Goal: Task Accomplishment & Management: Manage account settings

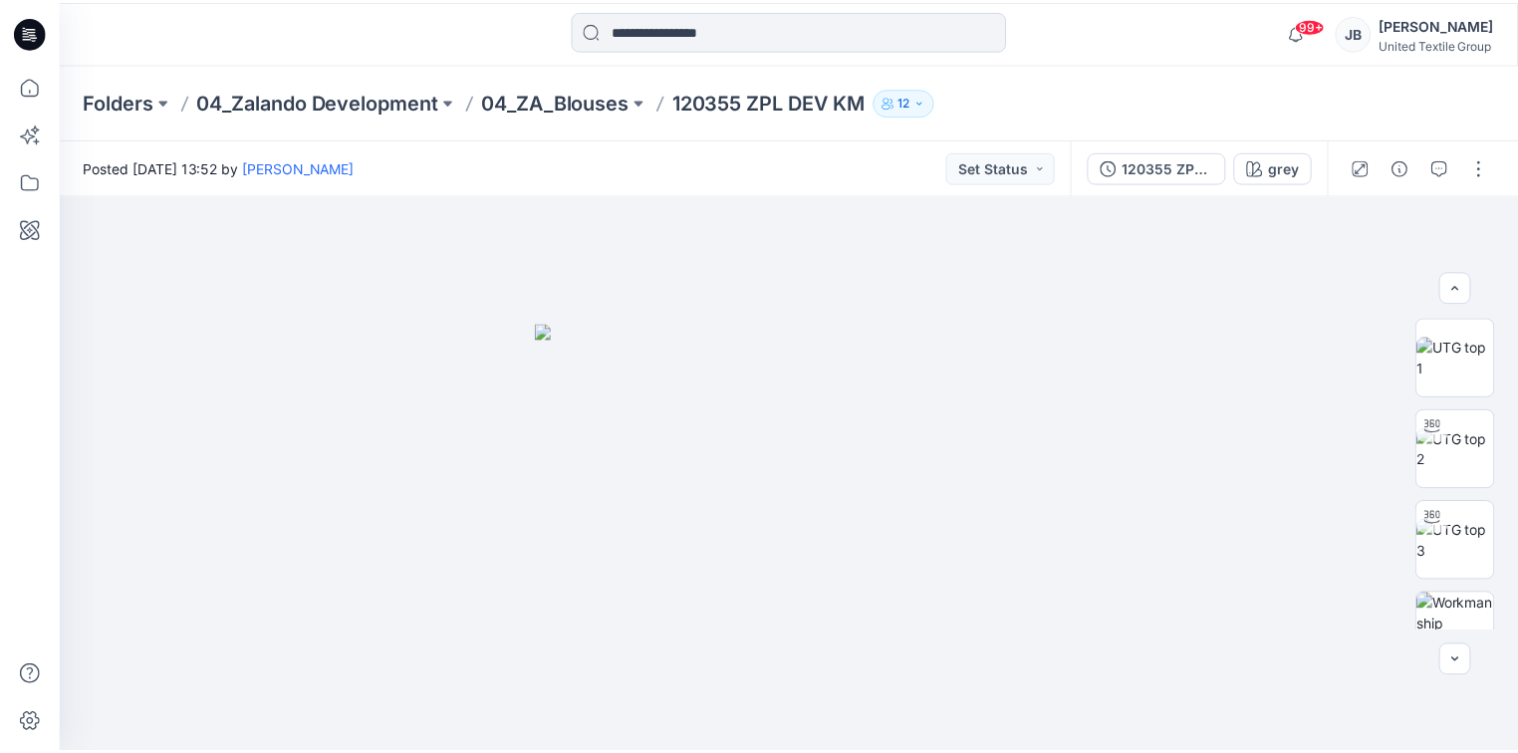
scroll to position [315, 0]
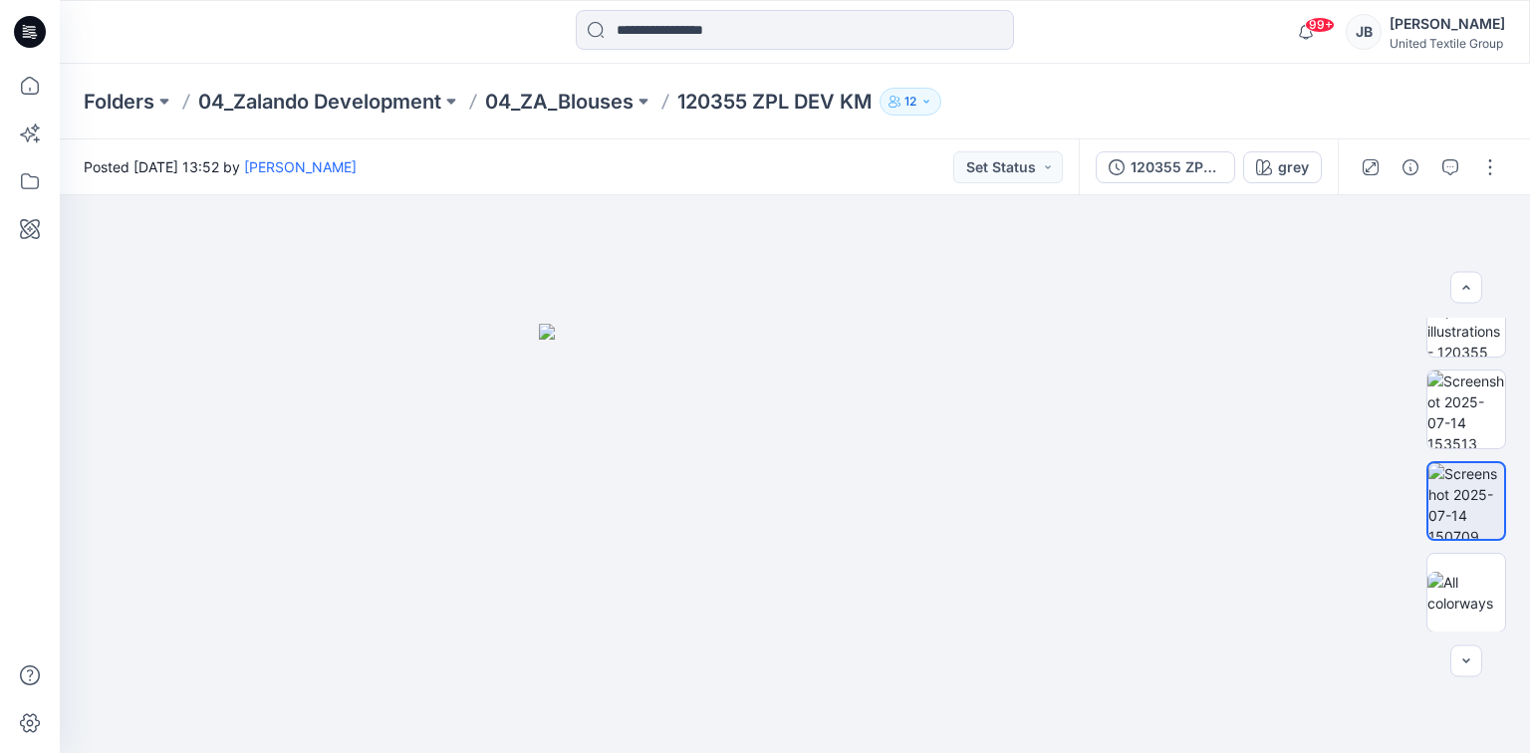
click at [22, 26] on icon at bounding box center [30, 32] width 32 height 32
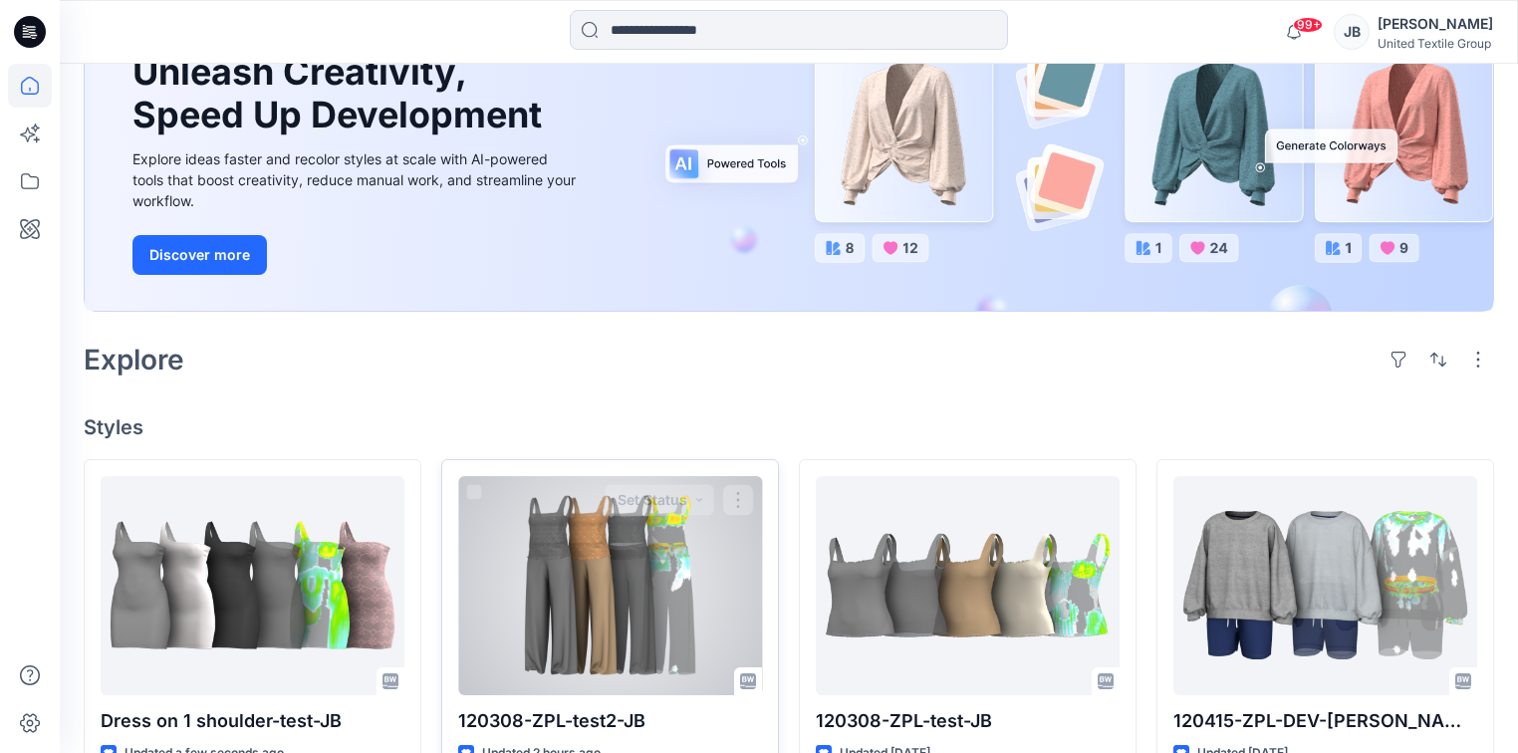
scroll to position [478, 0]
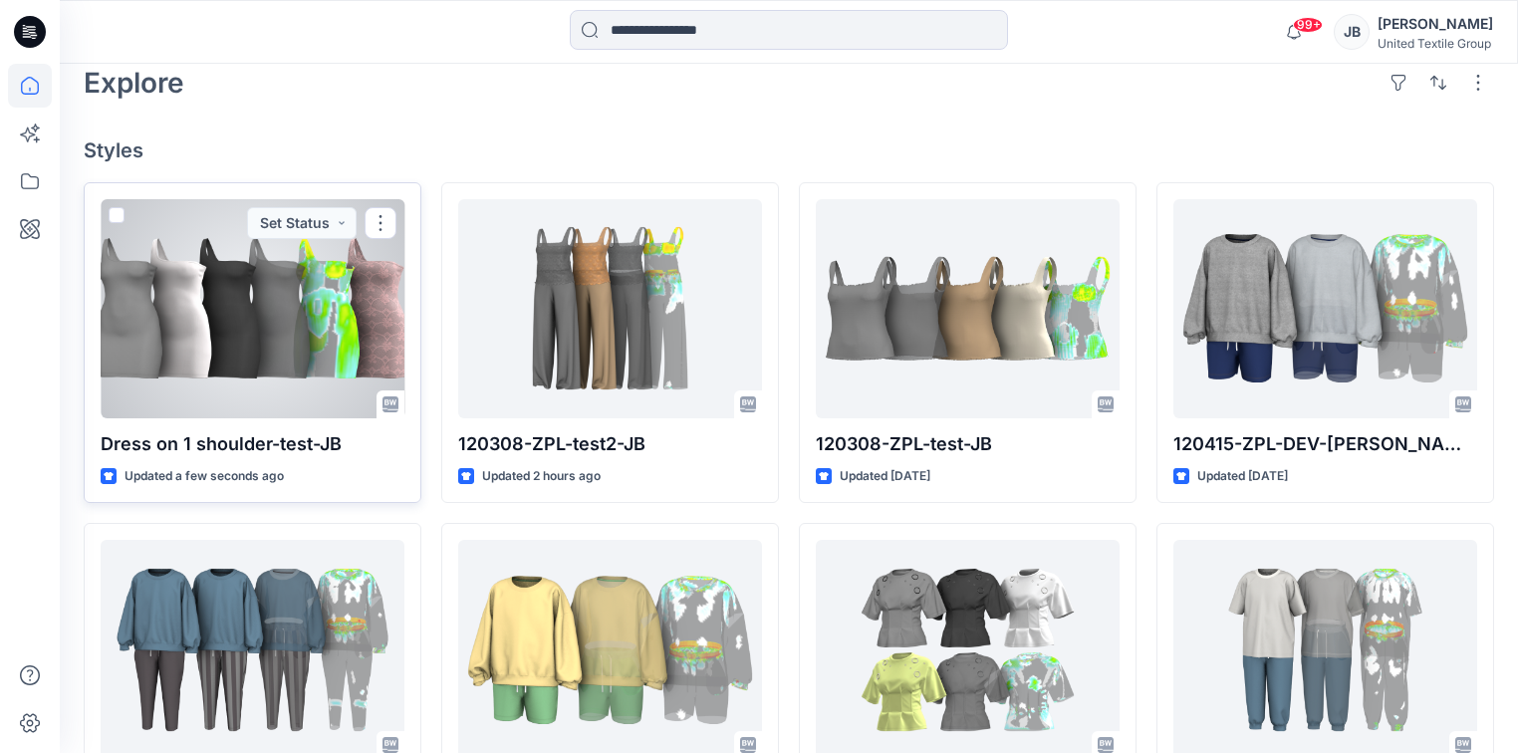
click at [261, 337] on div at bounding box center [253, 308] width 304 height 219
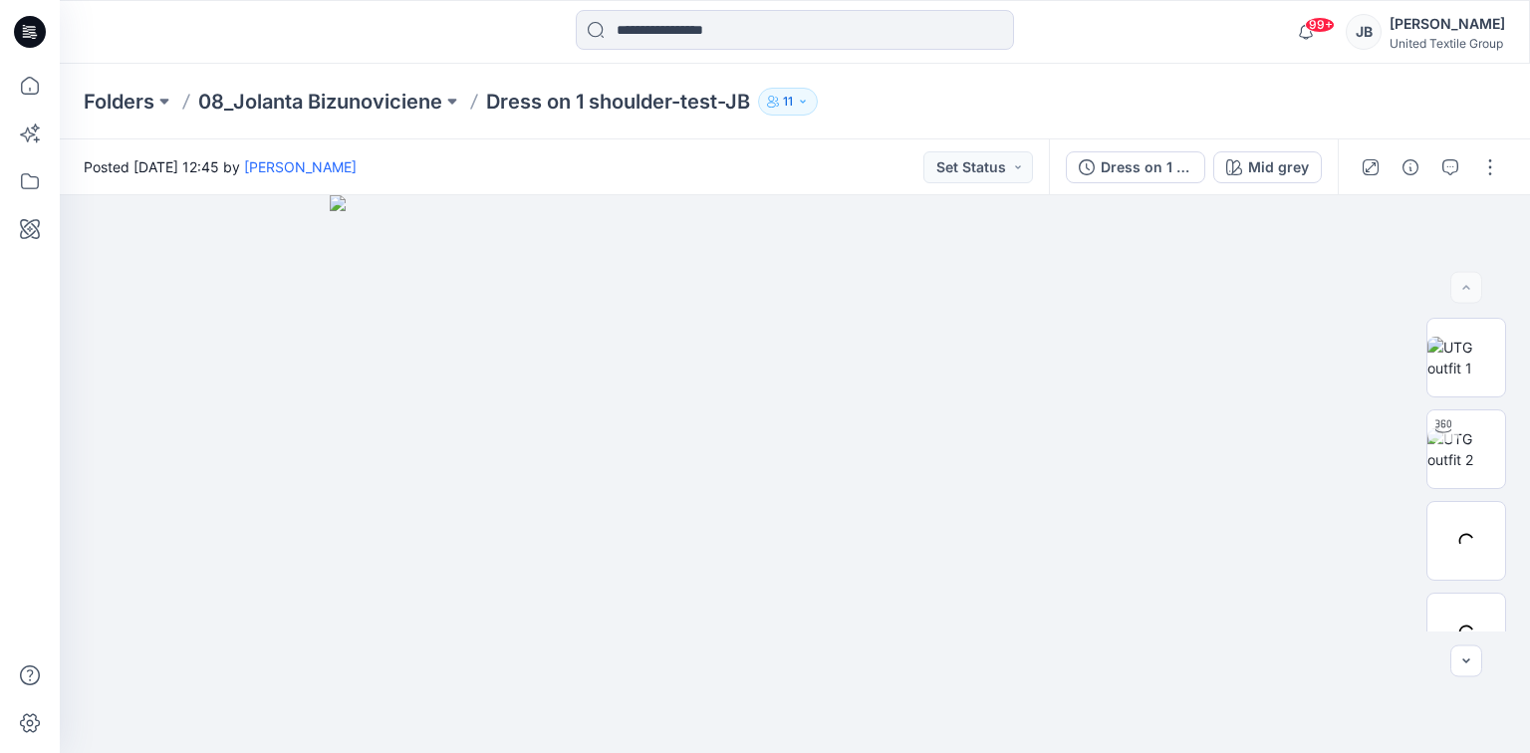
click at [21, 30] on icon at bounding box center [30, 32] width 32 height 32
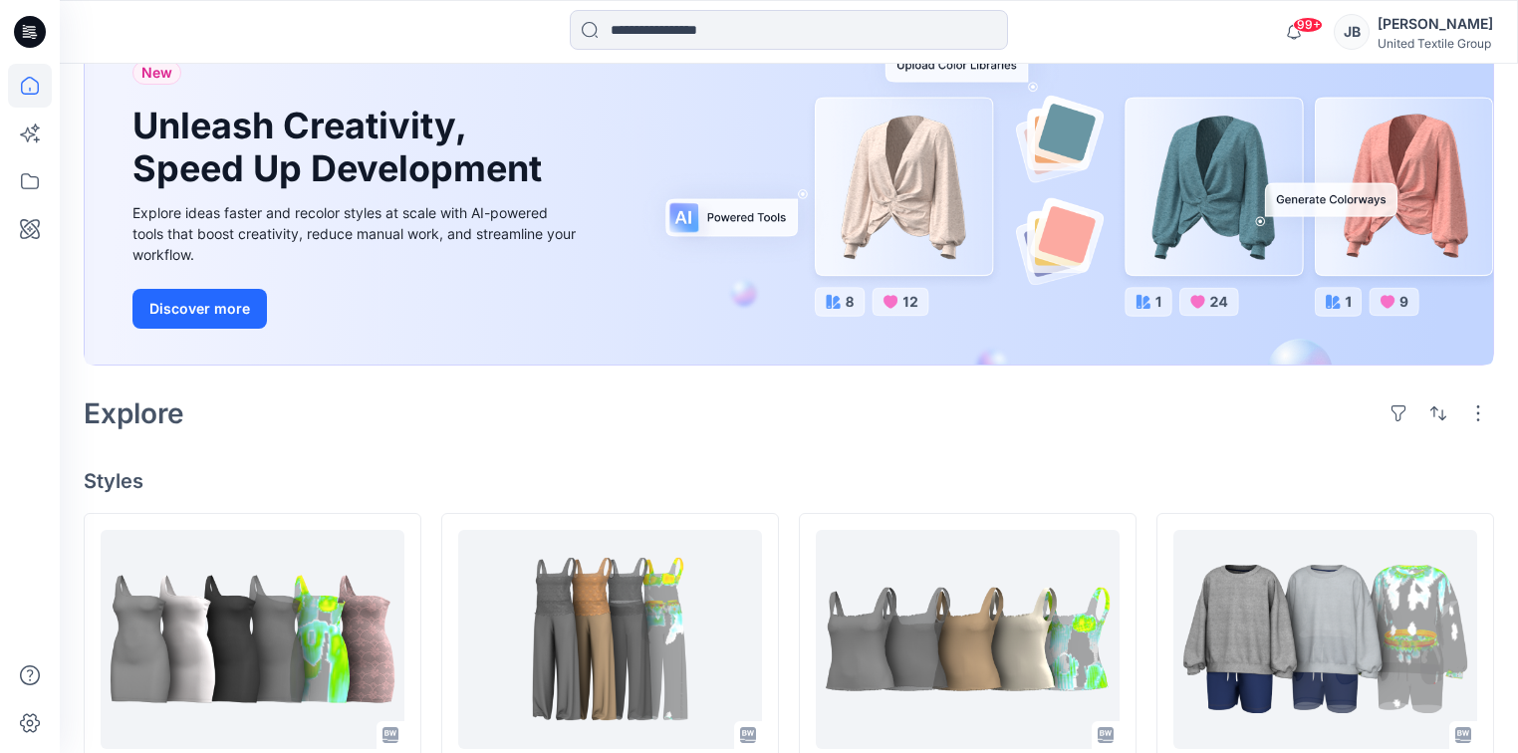
scroll to position [399, 0]
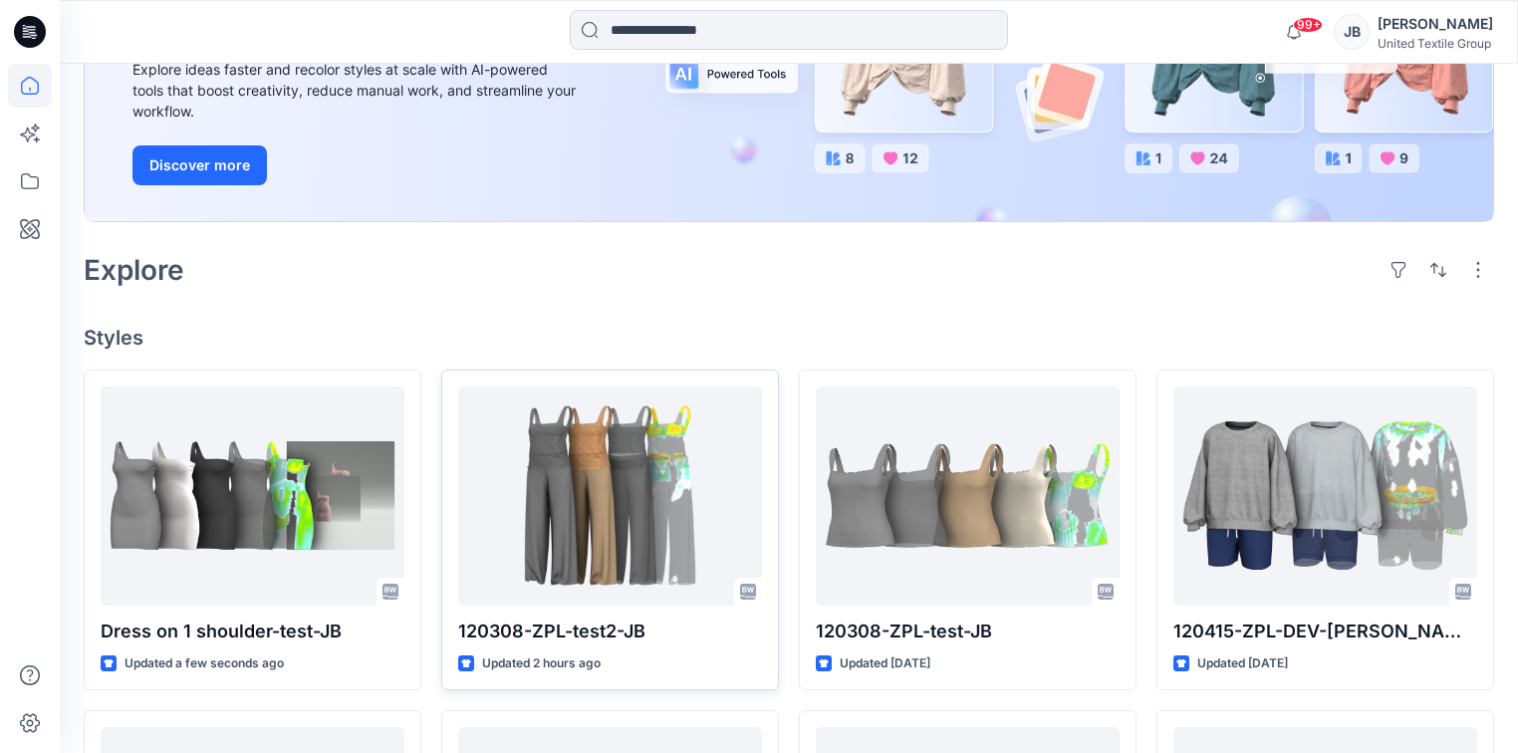
scroll to position [558, 0]
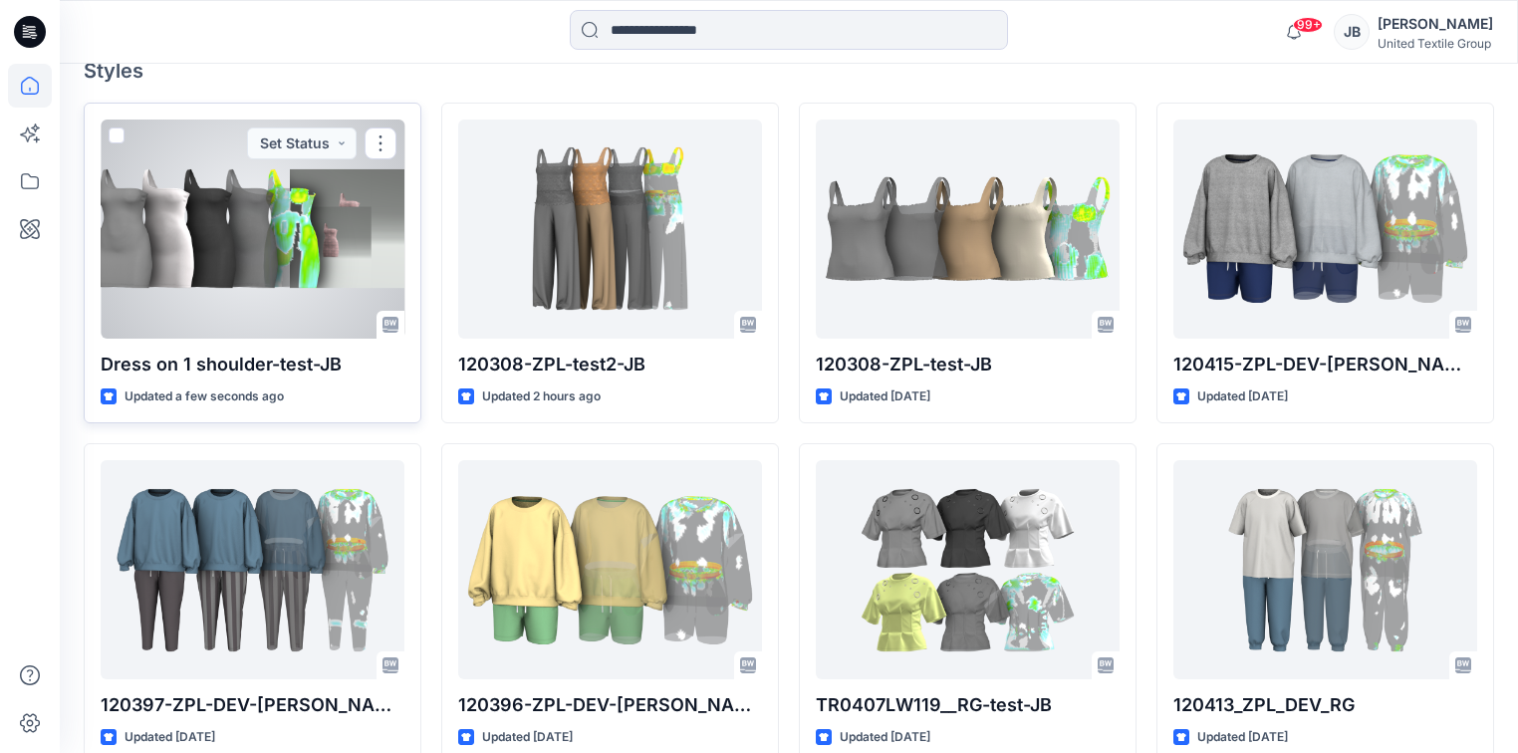
click at [265, 239] on div at bounding box center [253, 229] width 304 height 219
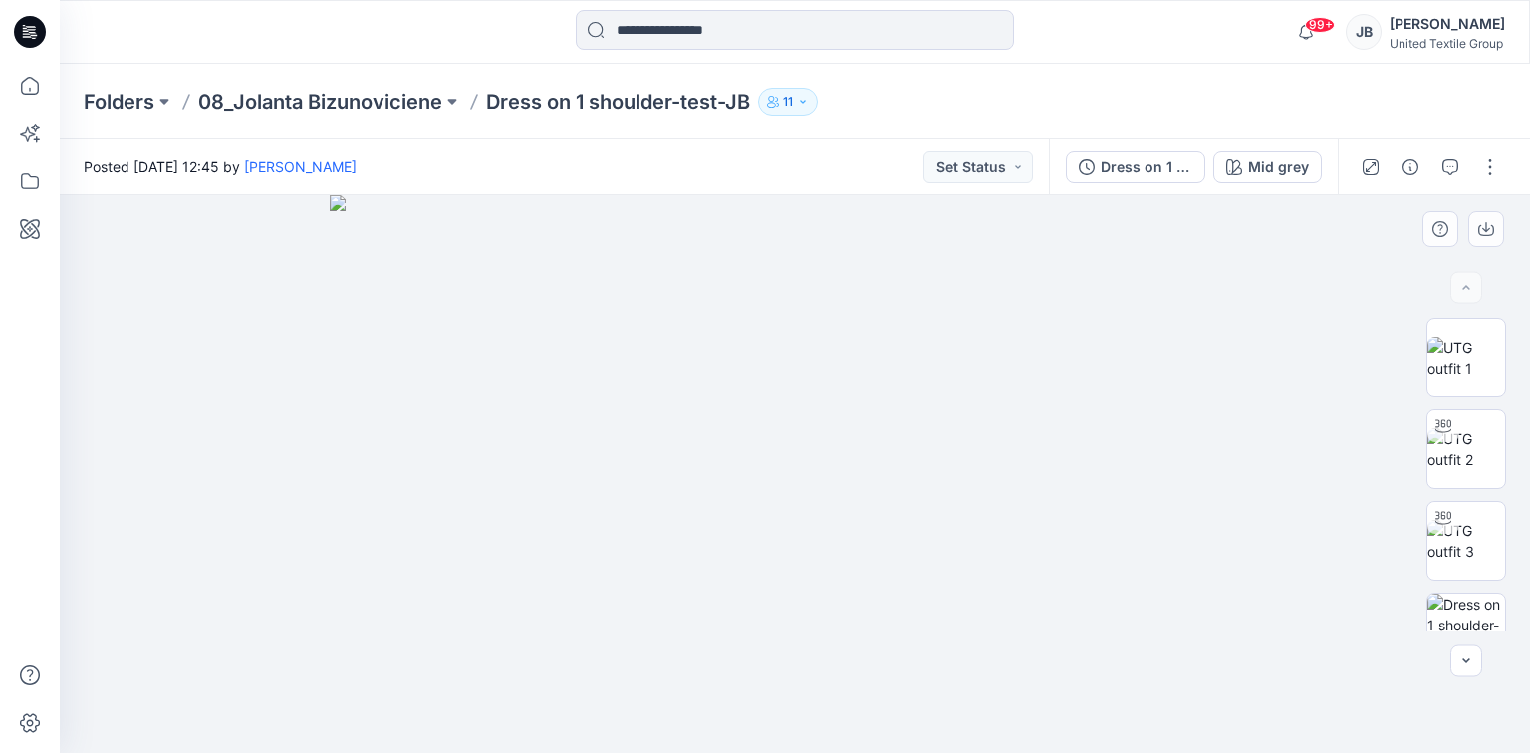
click at [1083, 512] on img at bounding box center [795, 474] width 930 height 558
click at [1275, 165] on div "Mid grey" at bounding box center [1278, 167] width 61 height 22
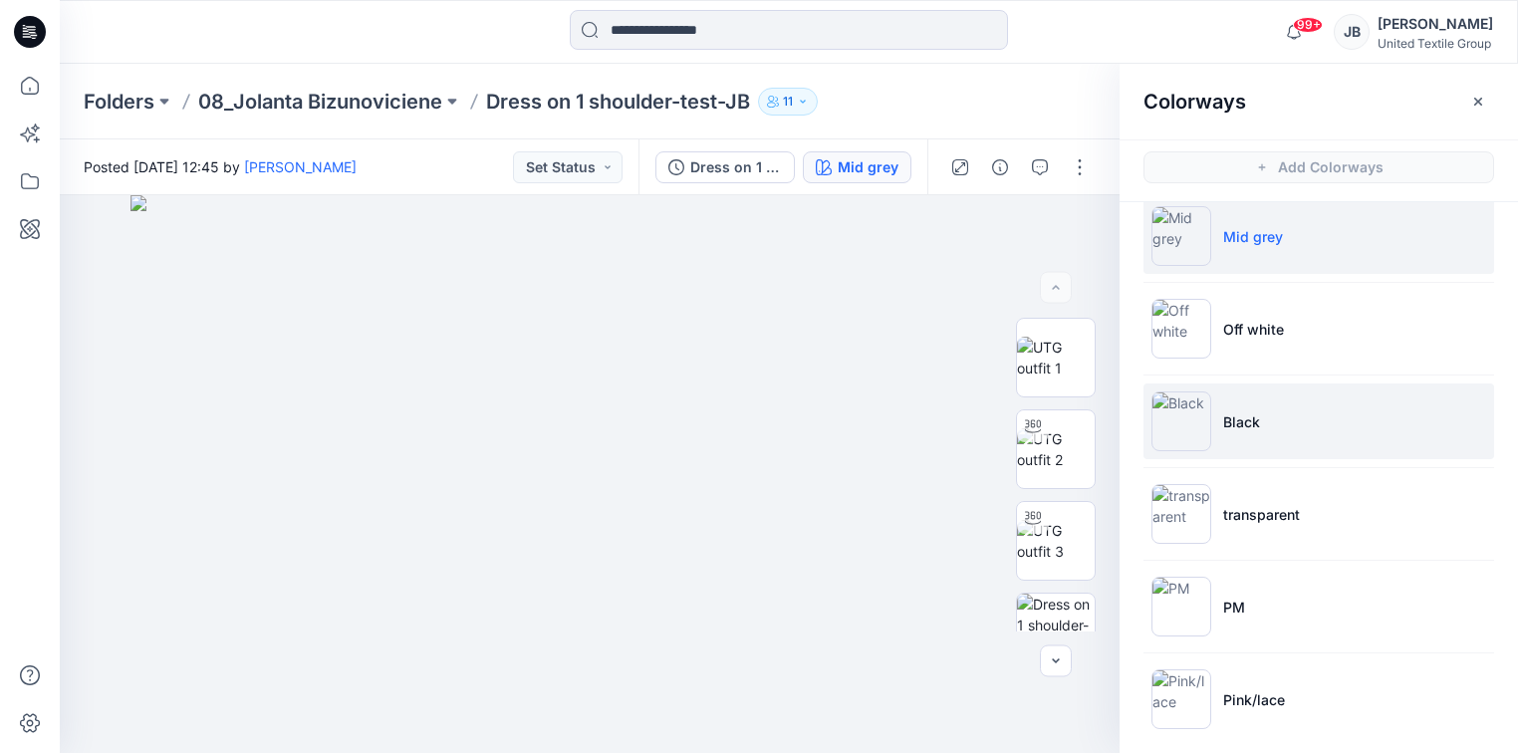
scroll to position [36, 0]
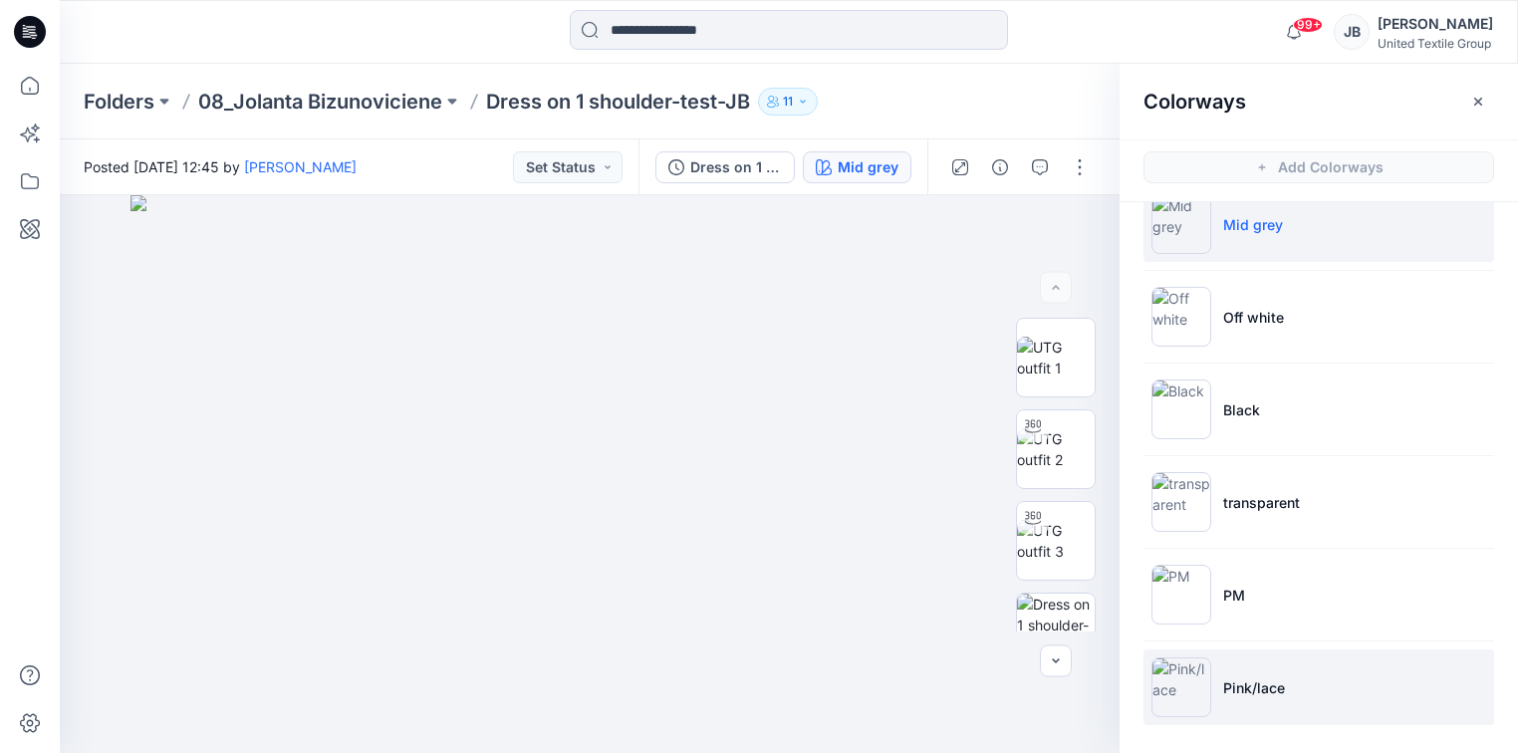
click at [1179, 697] on img at bounding box center [1182, 688] width 60 height 60
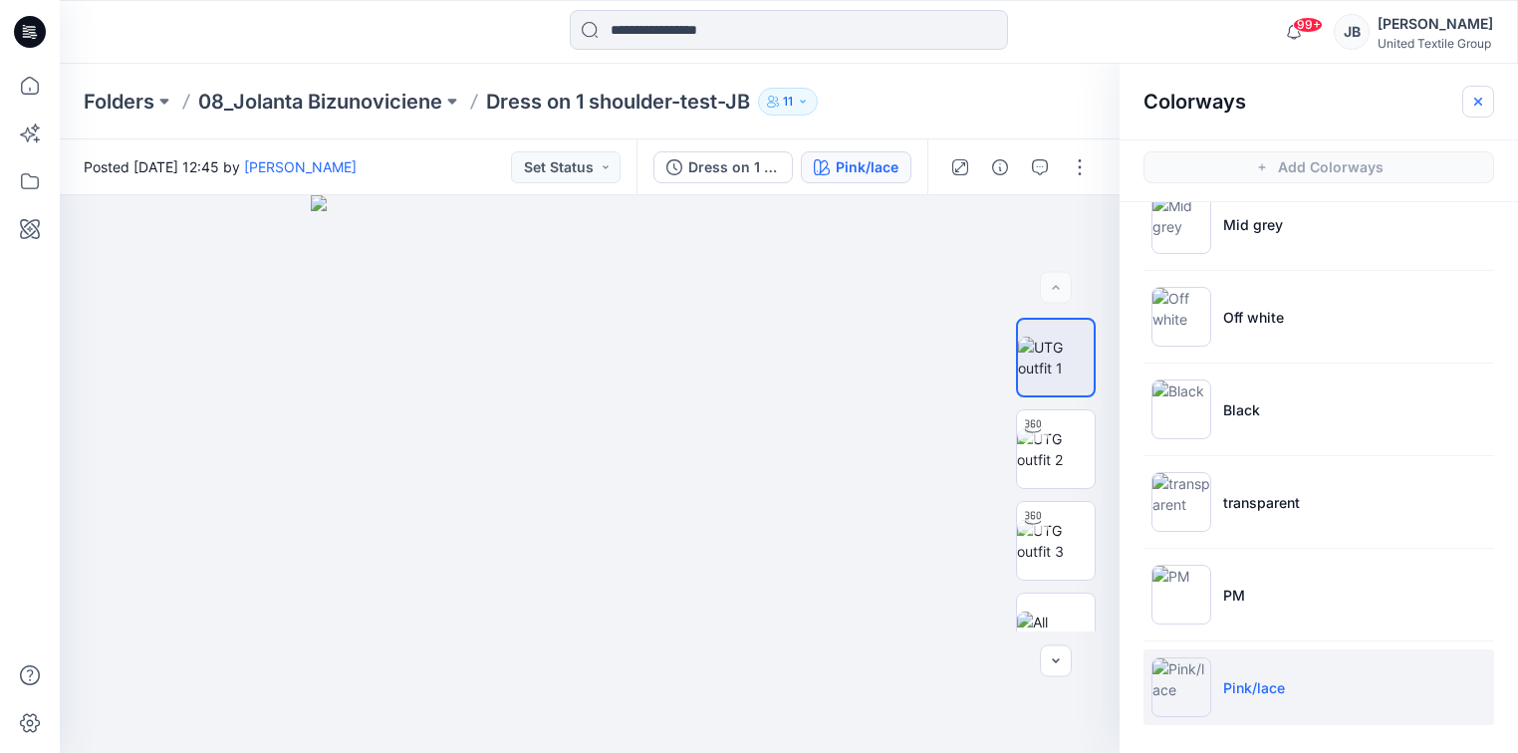
click at [1474, 100] on icon "button" at bounding box center [1479, 102] width 16 height 16
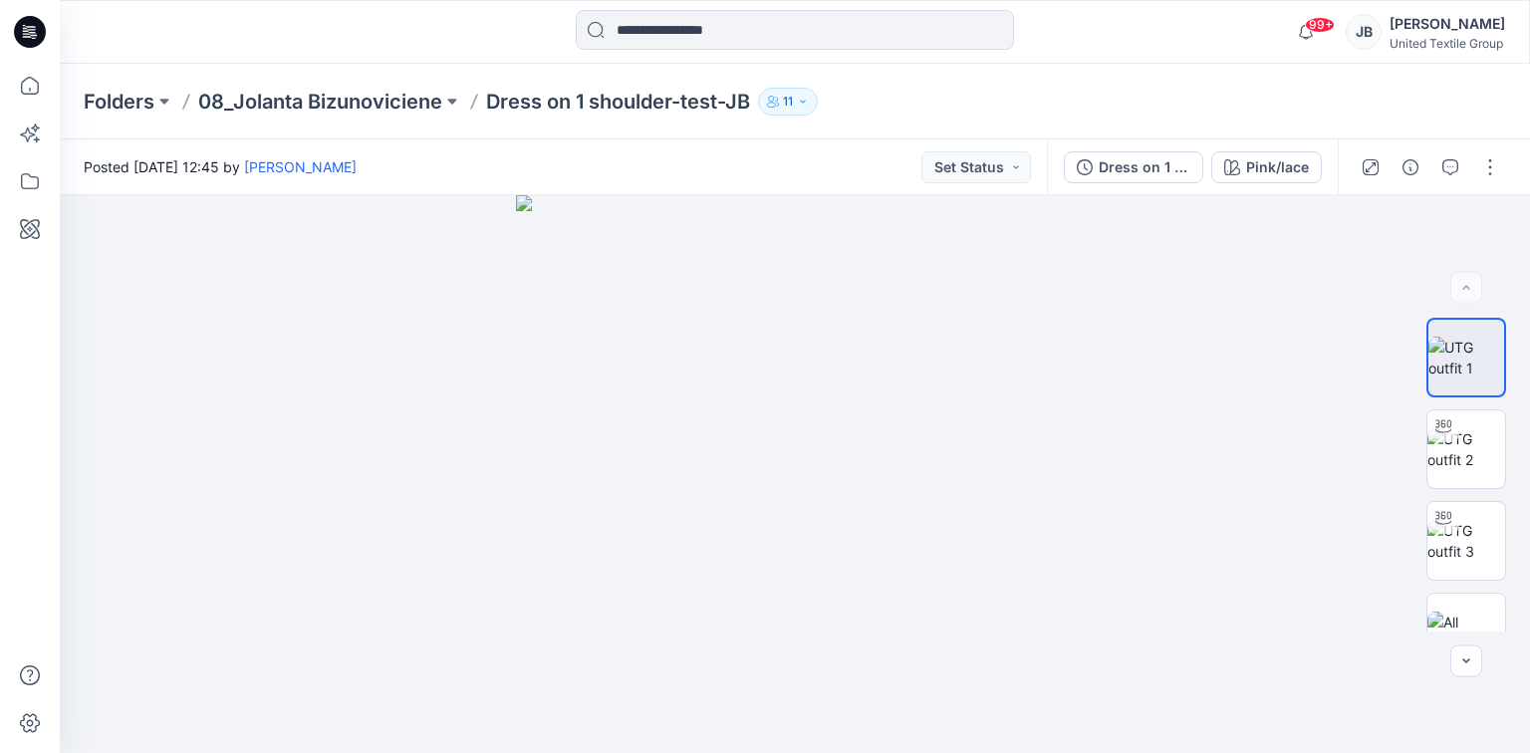
click at [29, 34] on icon at bounding box center [30, 32] width 32 height 64
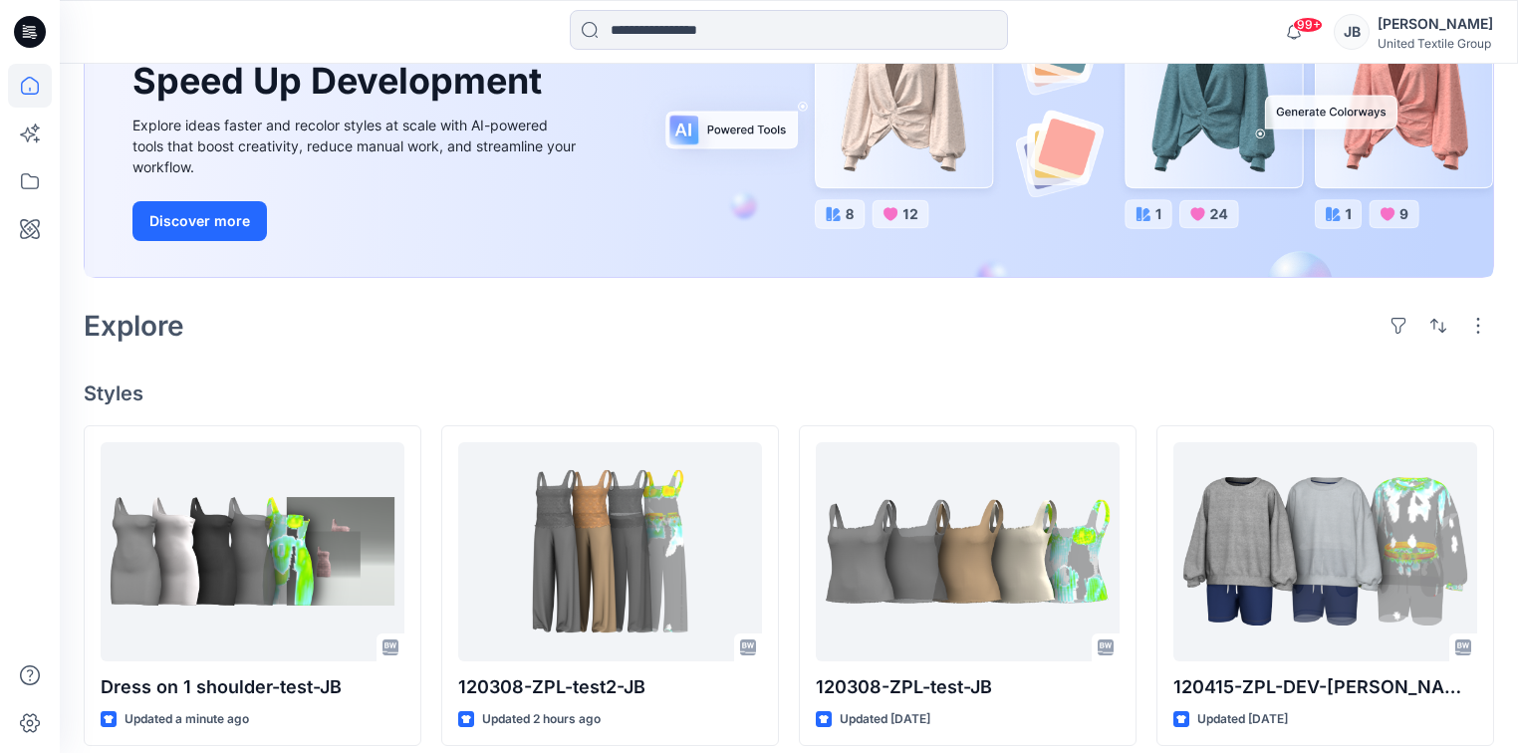
scroll to position [558, 0]
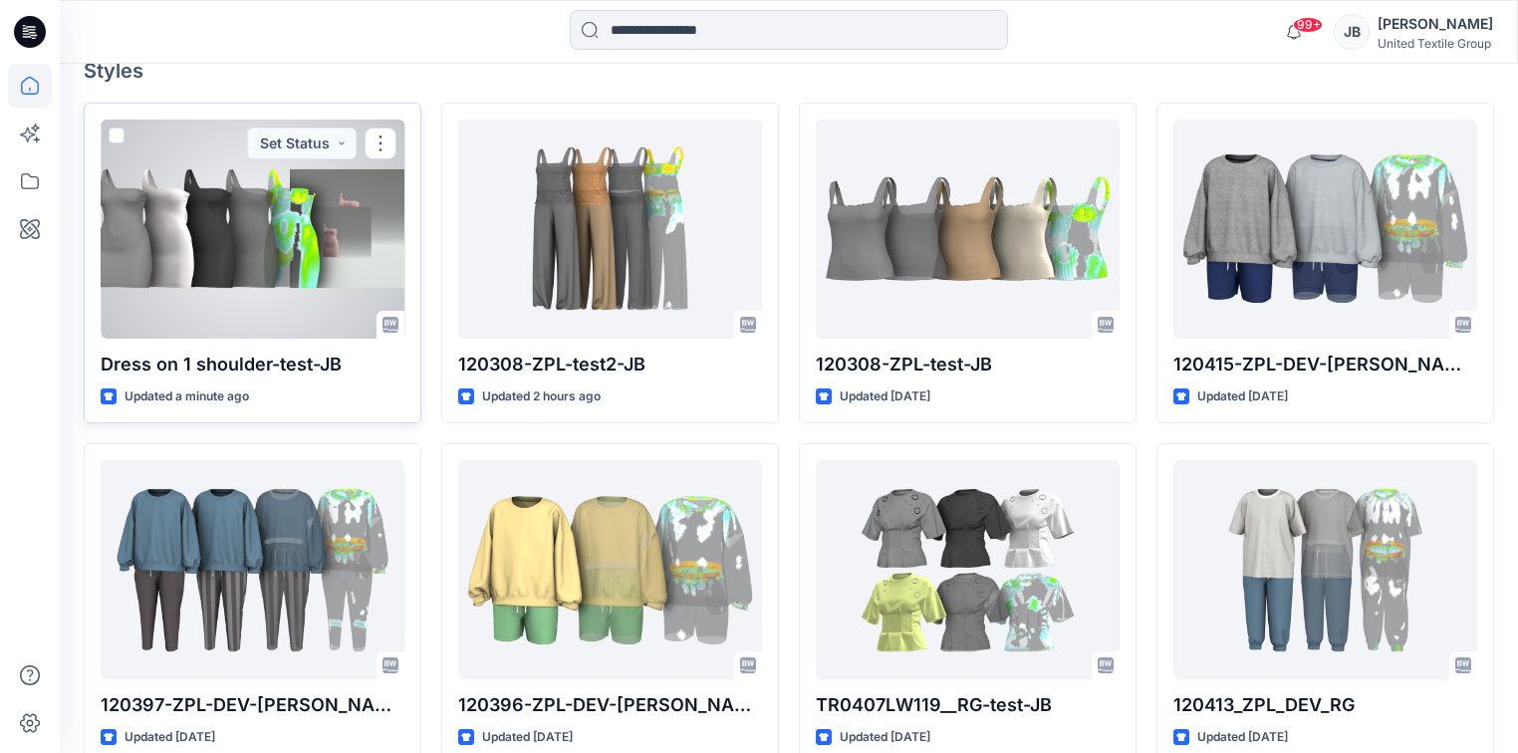
click at [263, 231] on div at bounding box center [253, 229] width 304 height 219
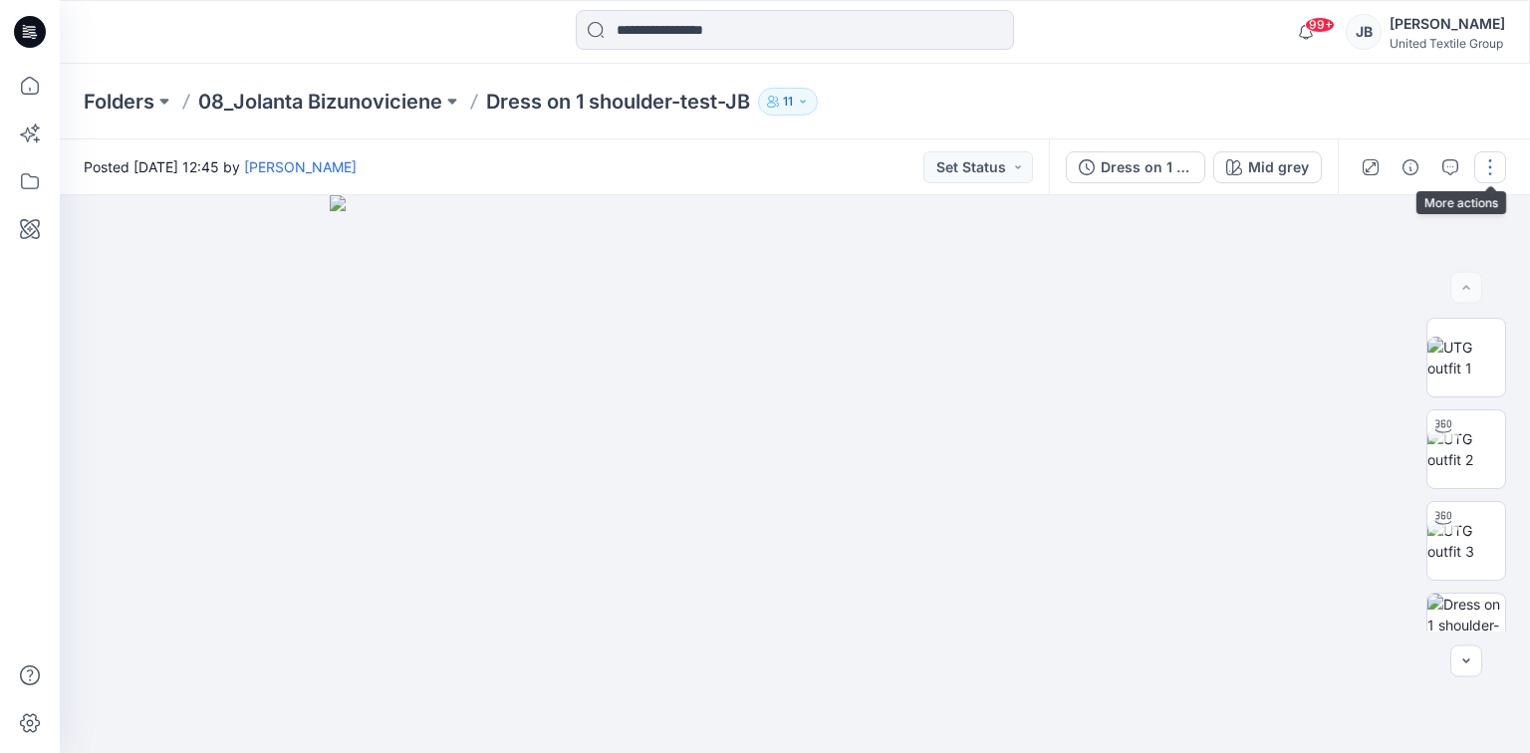
click at [1491, 164] on button "button" at bounding box center [1491, 167] width 32 height 32
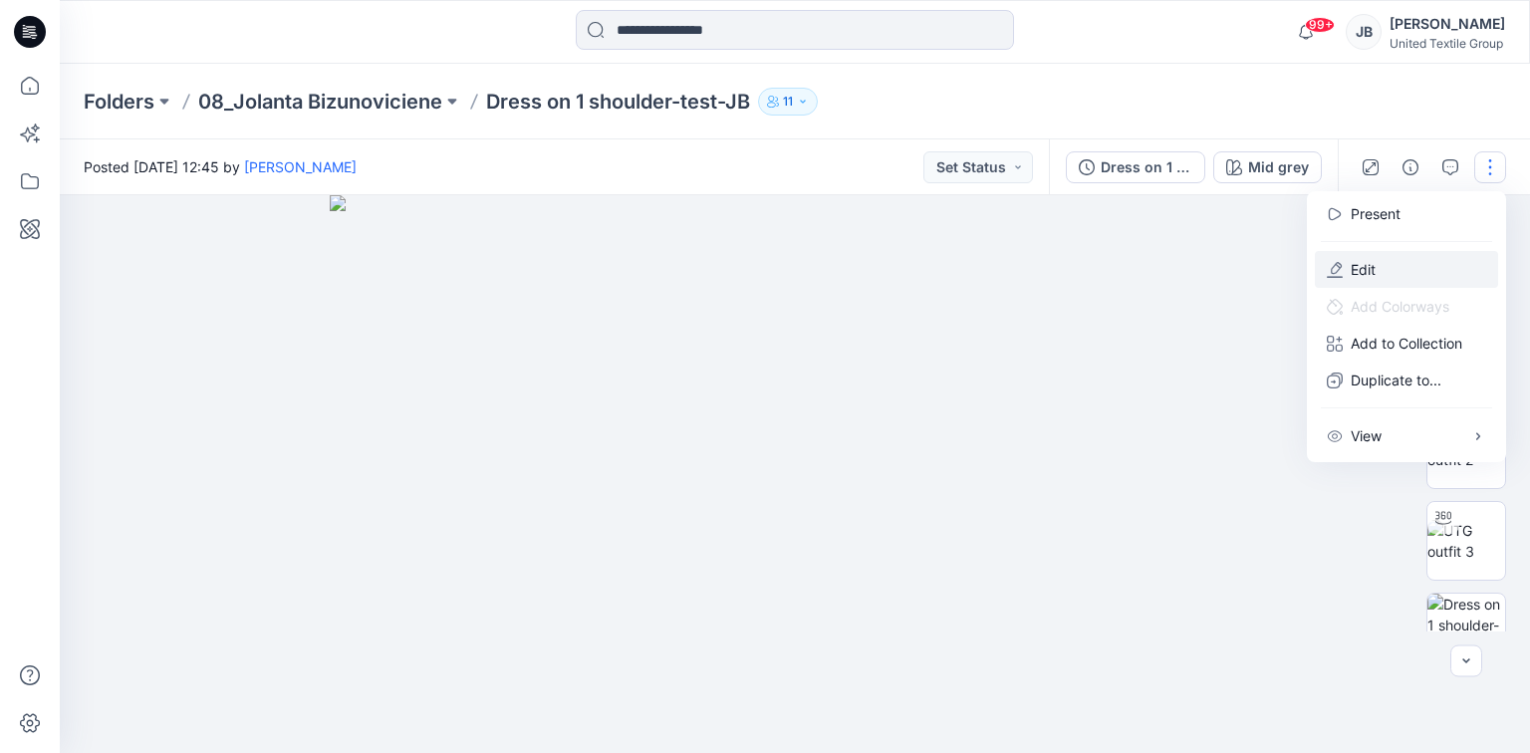
click at [1358, 271] on p "Edit" at bounding box center [1363, 269] width 25 height 21
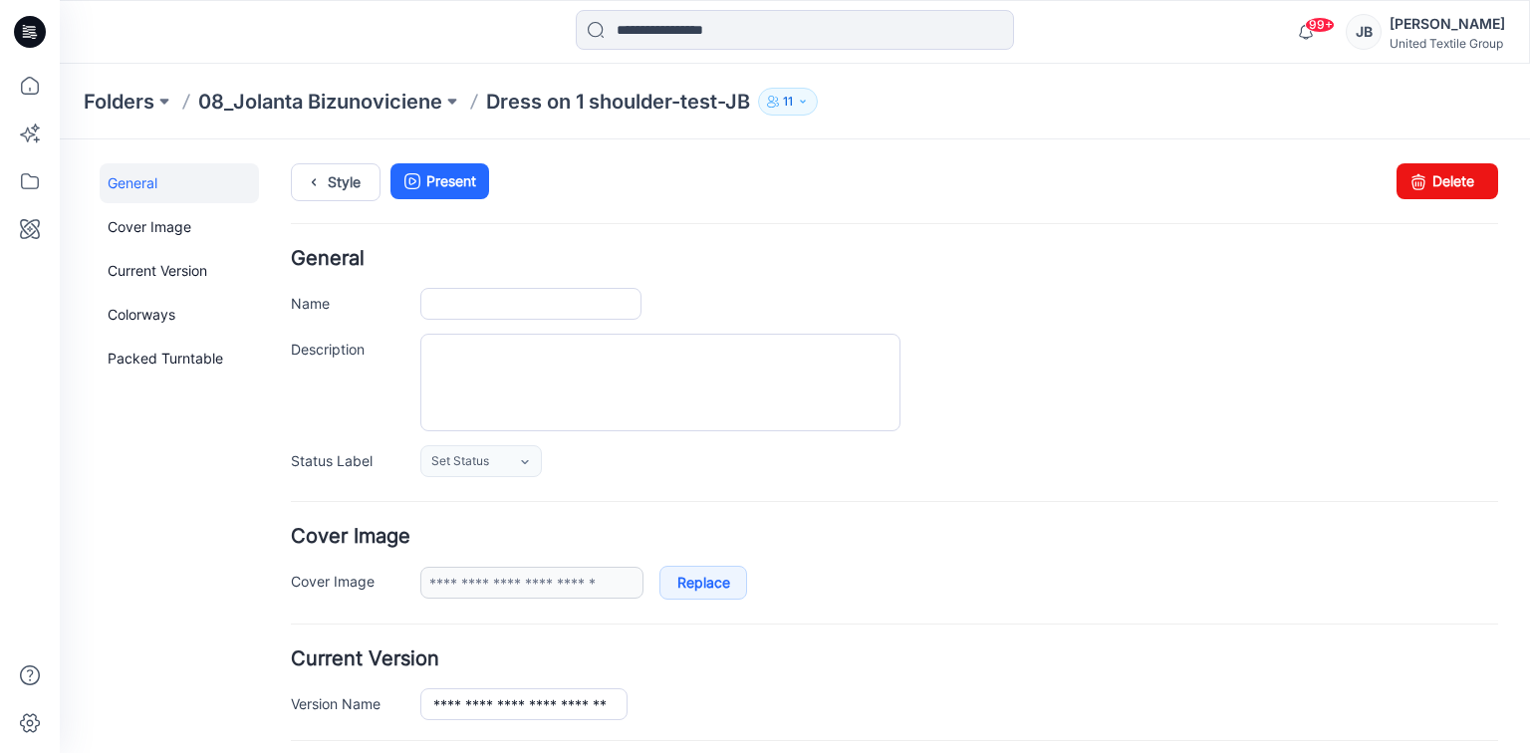
type input "**********"
type input "********"
type input "**********"
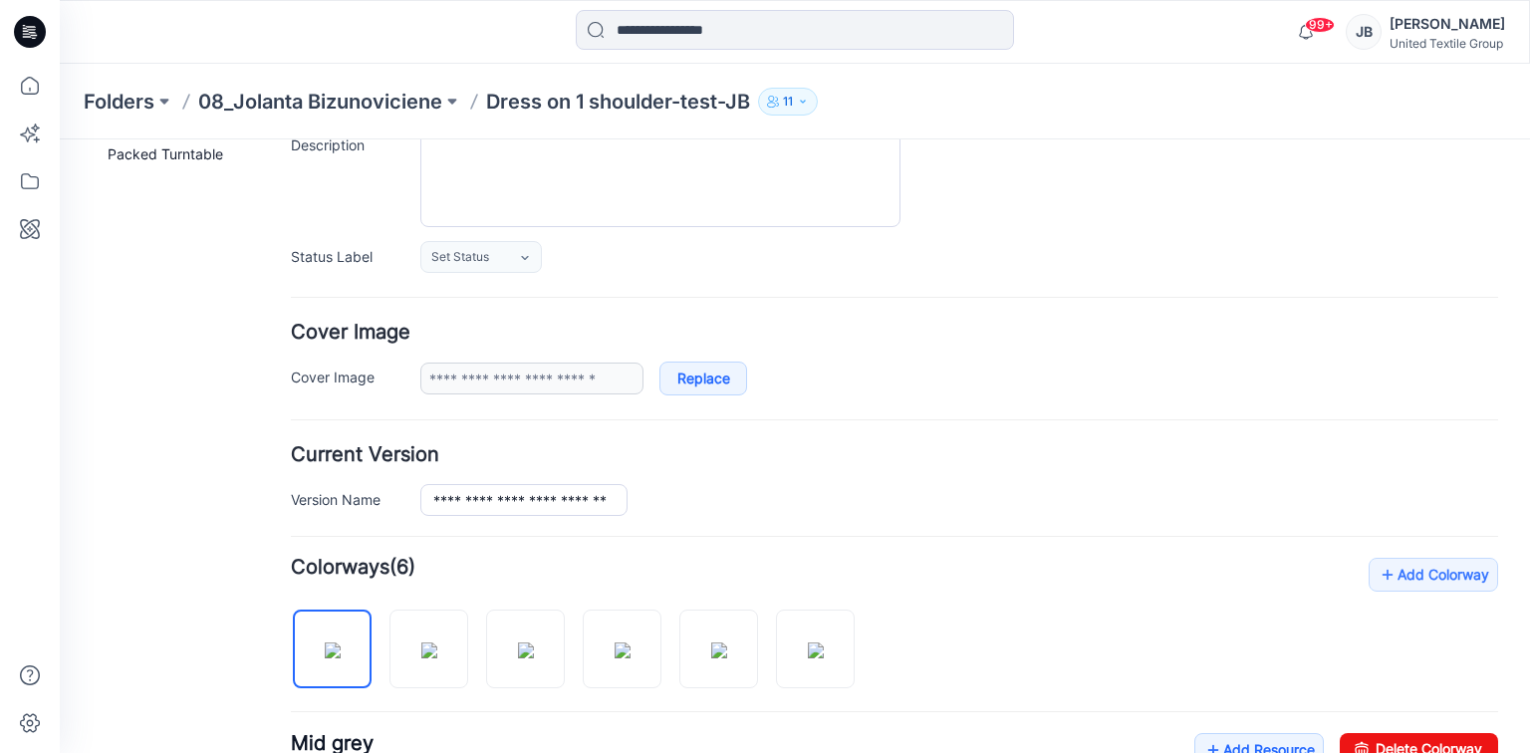
scroll to position [558, 0]
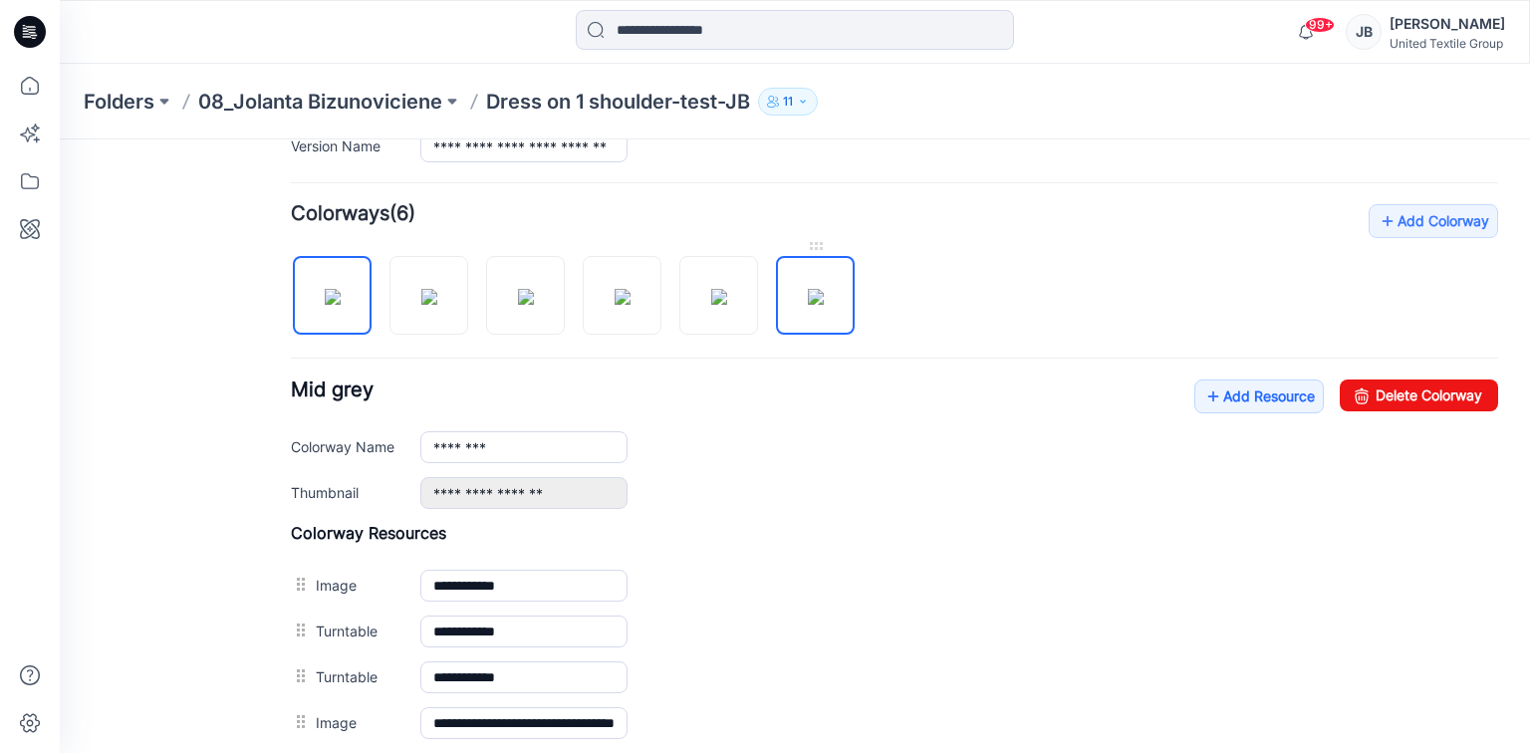
click at [808, 291] on img at bounding box center [816, 297] width 16 height 16
type input "*********"
click at [814, 303] on img at bounding box center [816, 297] width 16 height 16
drag, startPoint x: 813, startPoint y: 303, endPoint x: 816, endPoint y: 246, distance: 56.9
click at [816, 246] on div at bounding box center [815, 246] width 79 height 20
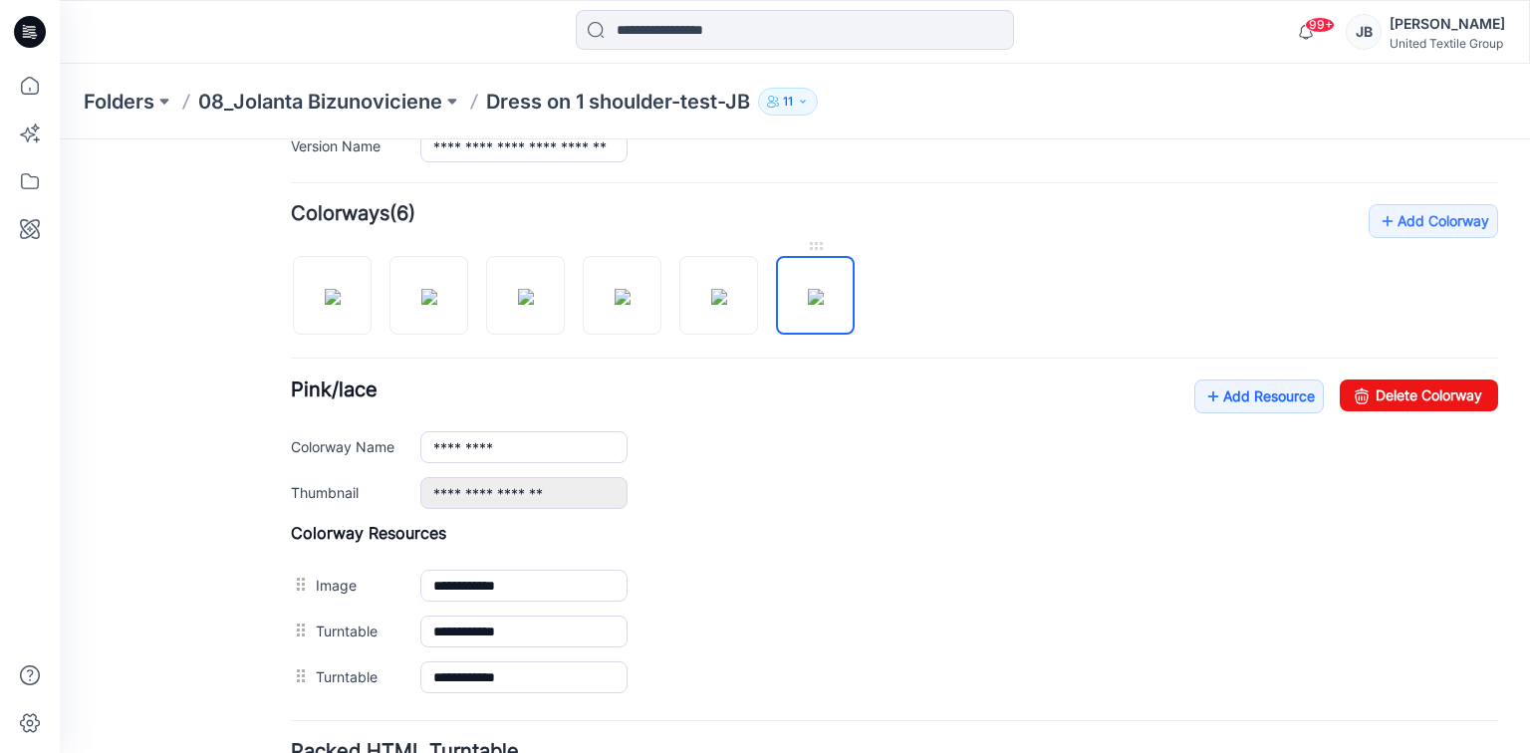
click at [813, 289] on img at bounding box center [816, 297] width 16 height 16
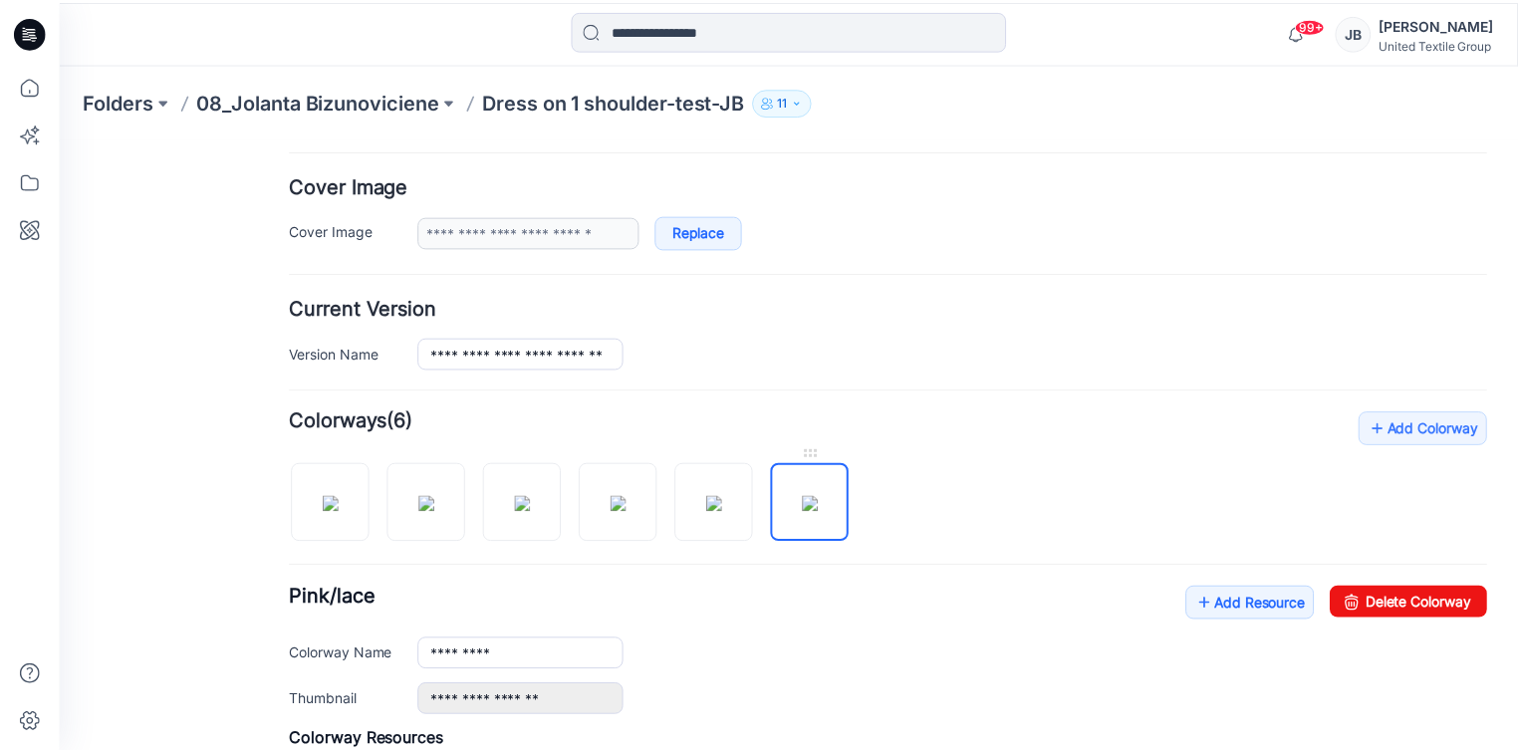
scroll to position [399, 0]
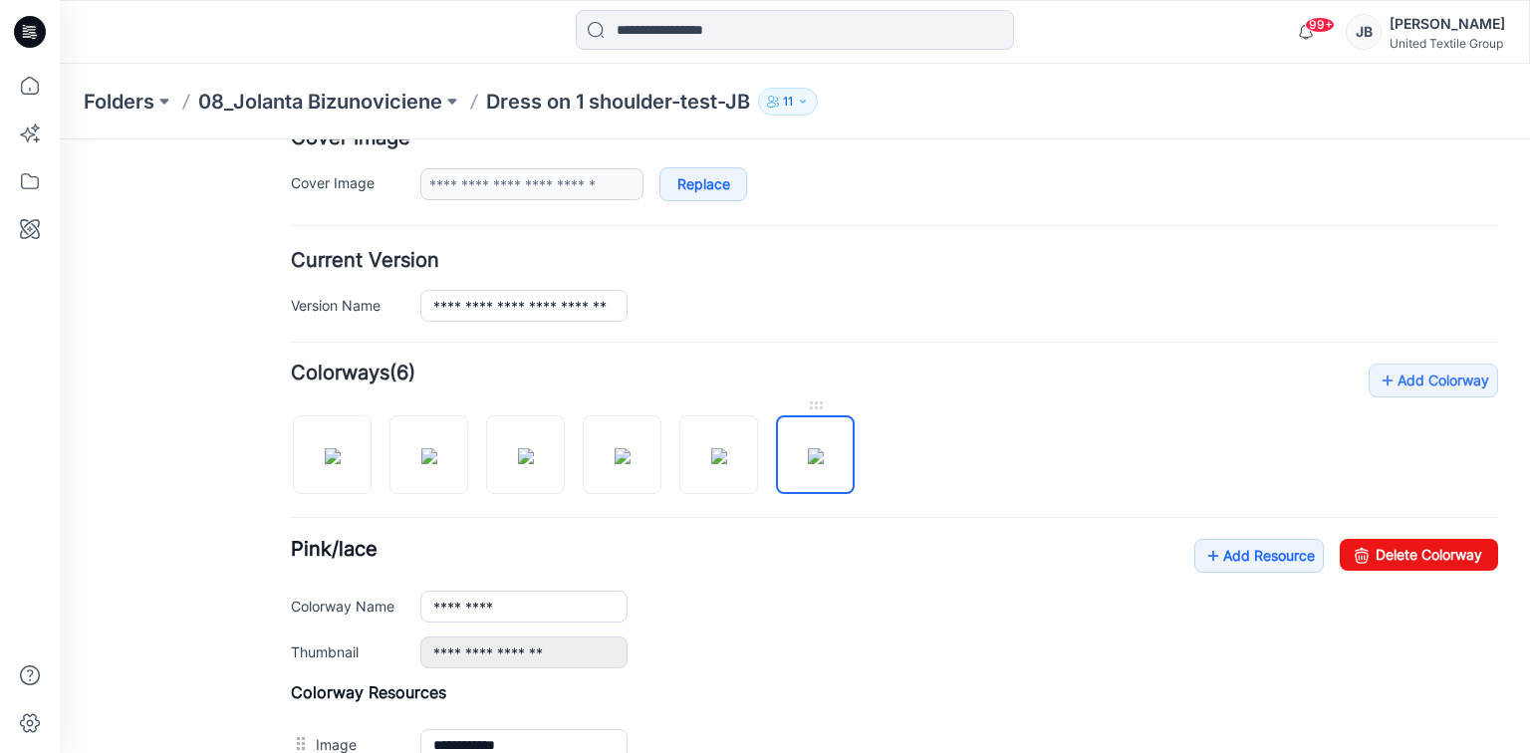
click at [824, 448] on img at bounding box center [816, 456] width 16 height 16
click at [25, 24] on icon at bounding box center [30, 32] width 32 height 32
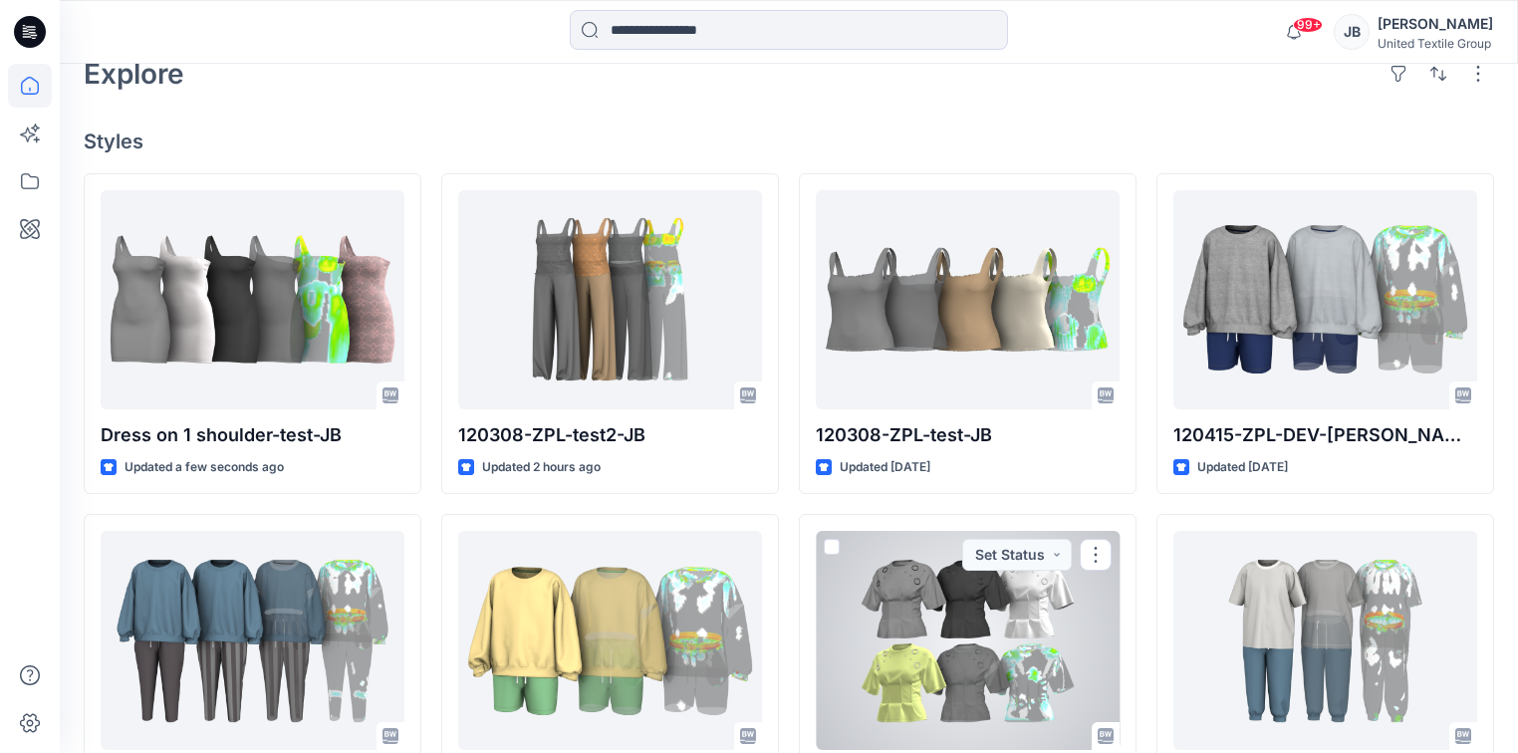
scroll to position [478, 0]
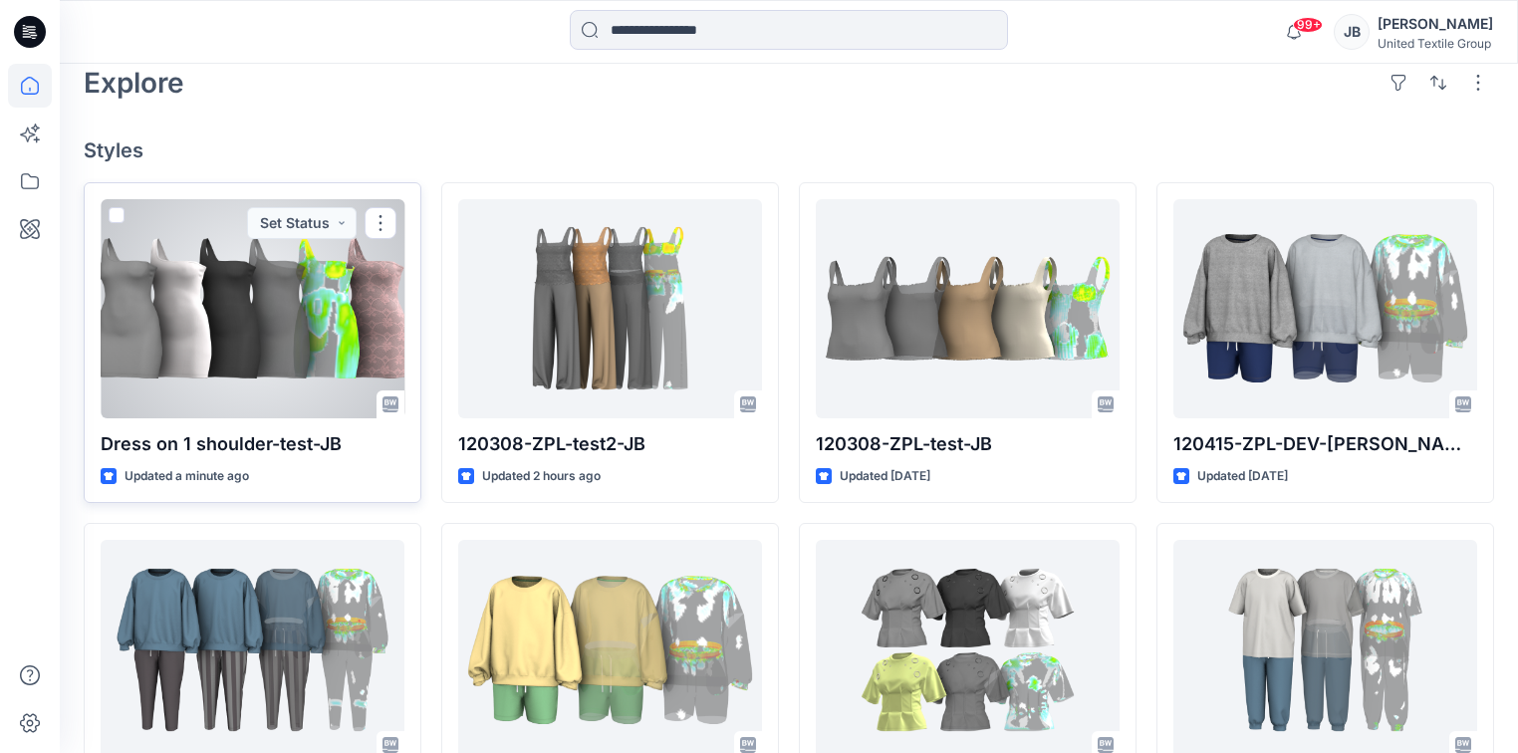
click at [369, 295] on div at bounding box center [253, 308] width 304 height 219
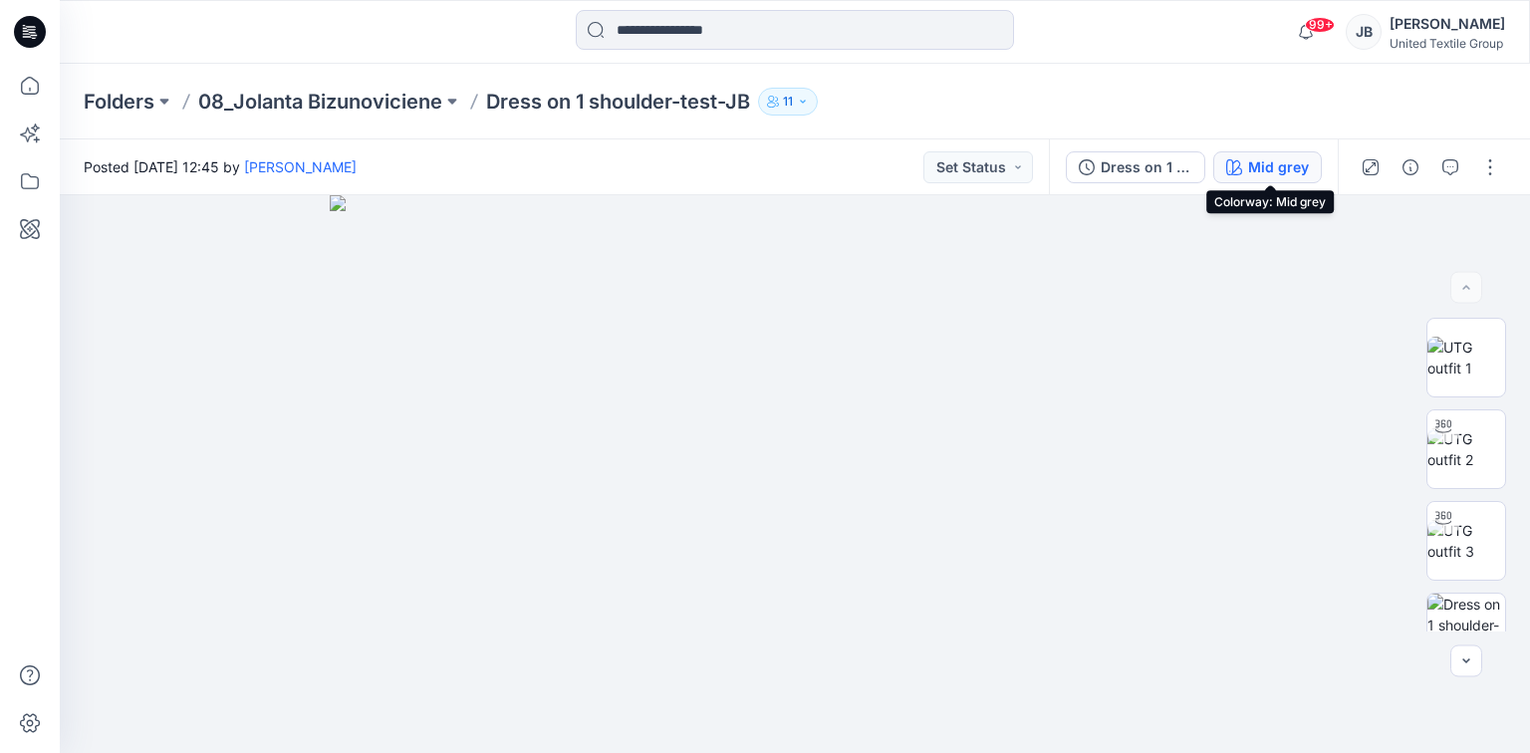
click at [1253, 172] on div "Mid grey" at bounding box center [1278, 167] width 61 height 22
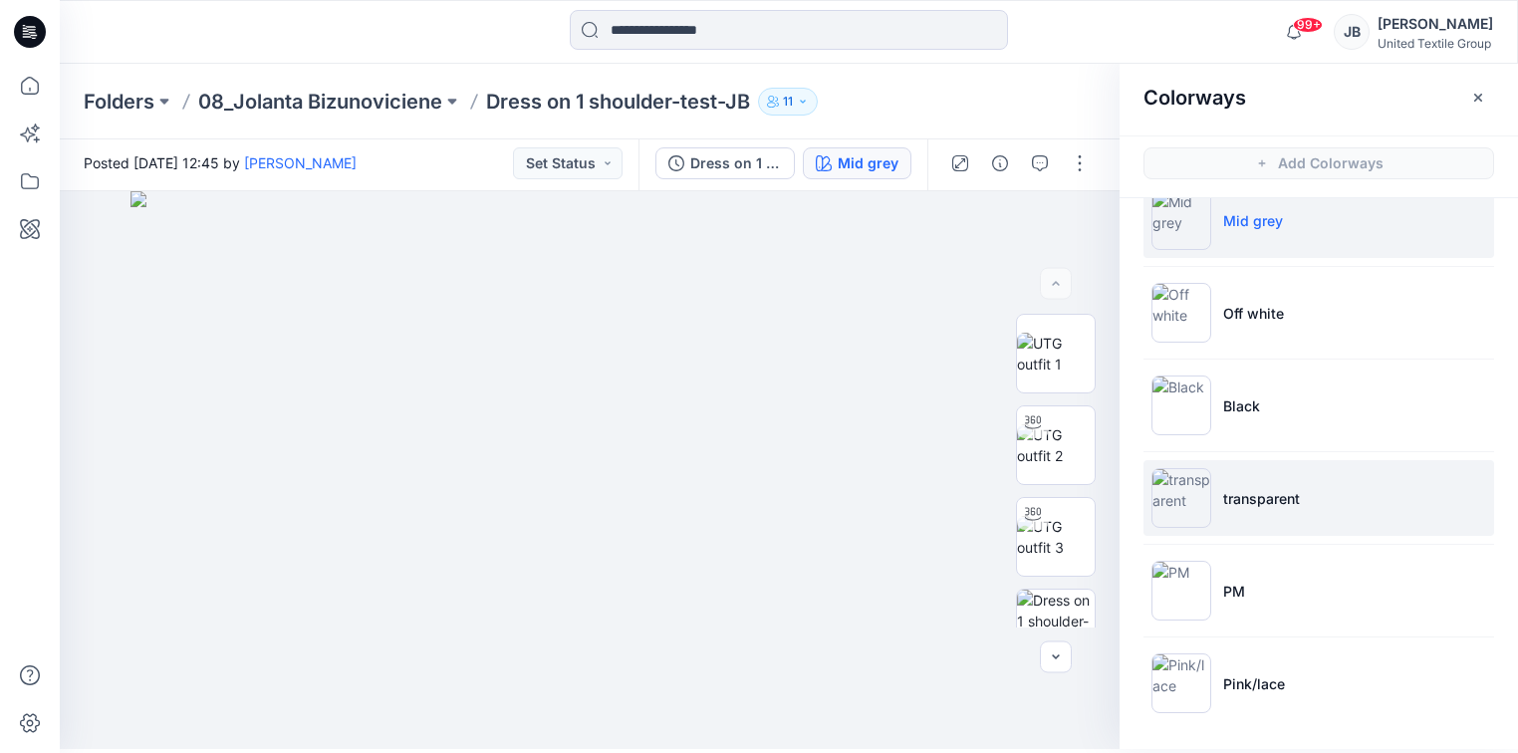
scroll to position [5, 0]
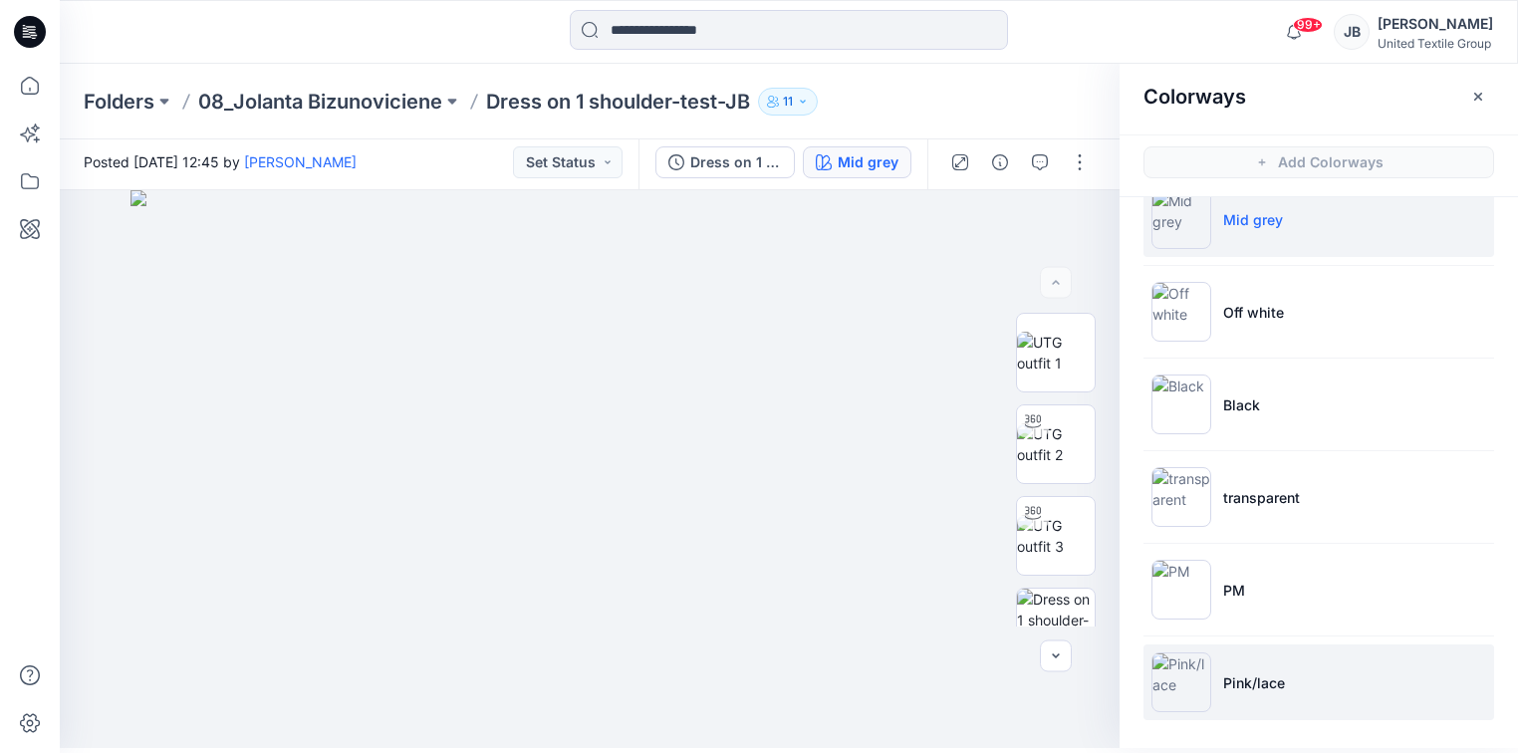
click at [1177, 675] on img at bounding box center [1182, 683] width 60 height 60
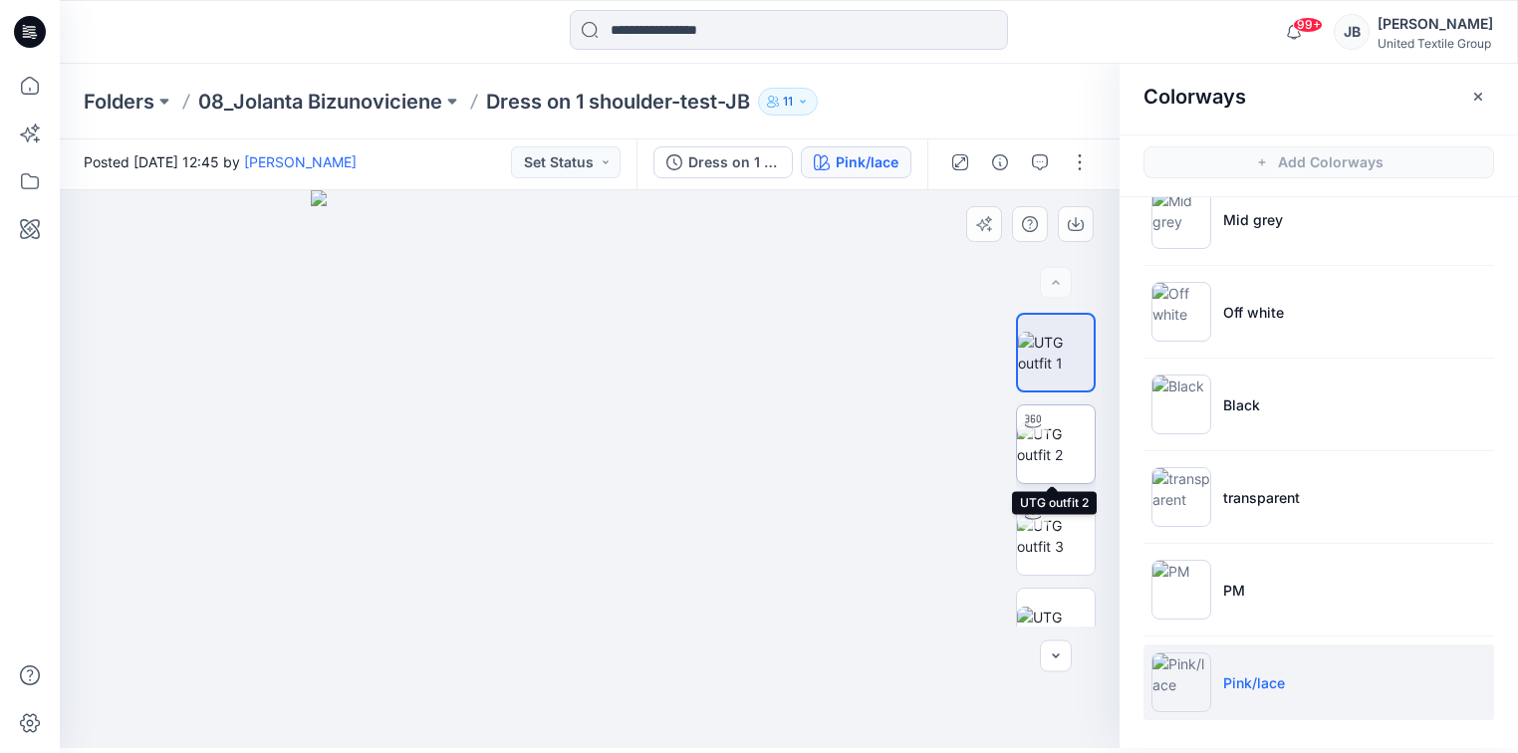
click at [1049, 435] on img at bounding box center [1056, 444] width 78 height 42
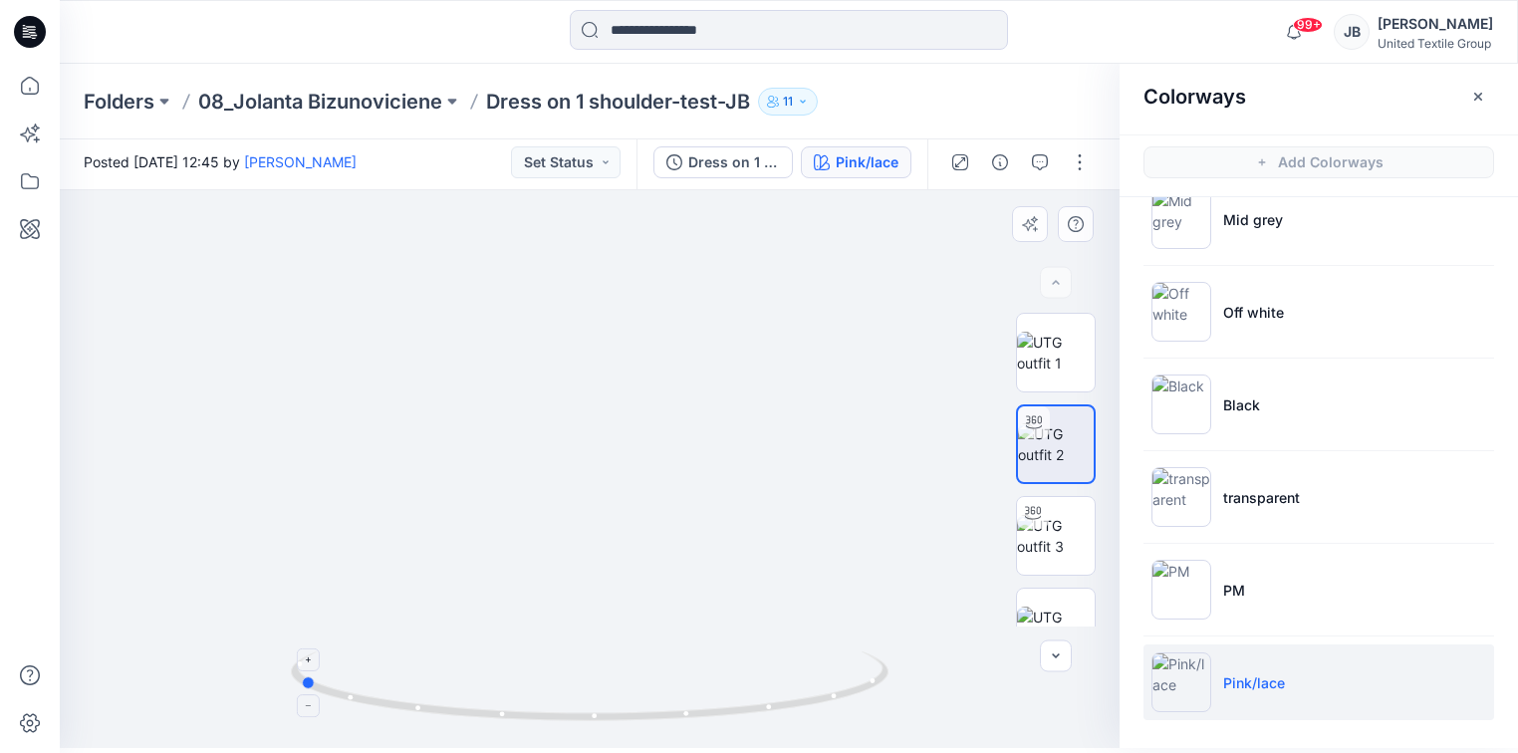
drag, startPoint x: 590, startPoint y: 722, endPoint x: 299, endPoint y: 682, distance: 293.8
click at [299, 682] on icon at bounding box center [592, 689] width 603 height 75
click at [1050, 362] on img at bounding box center [1056, 353] width 78 height 42
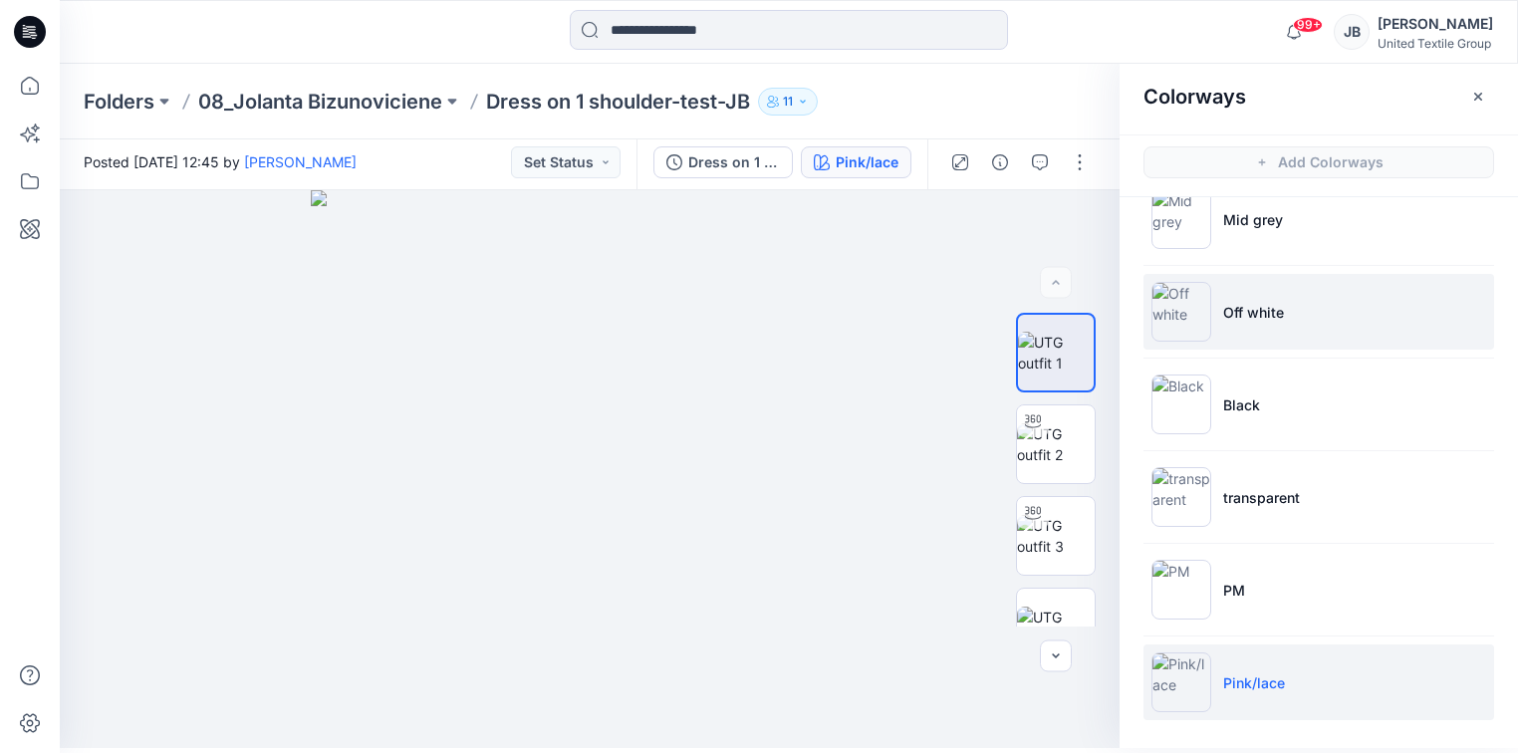
click at [1178, 314] on img at bounding box center [1182, 312] width 60 height 60
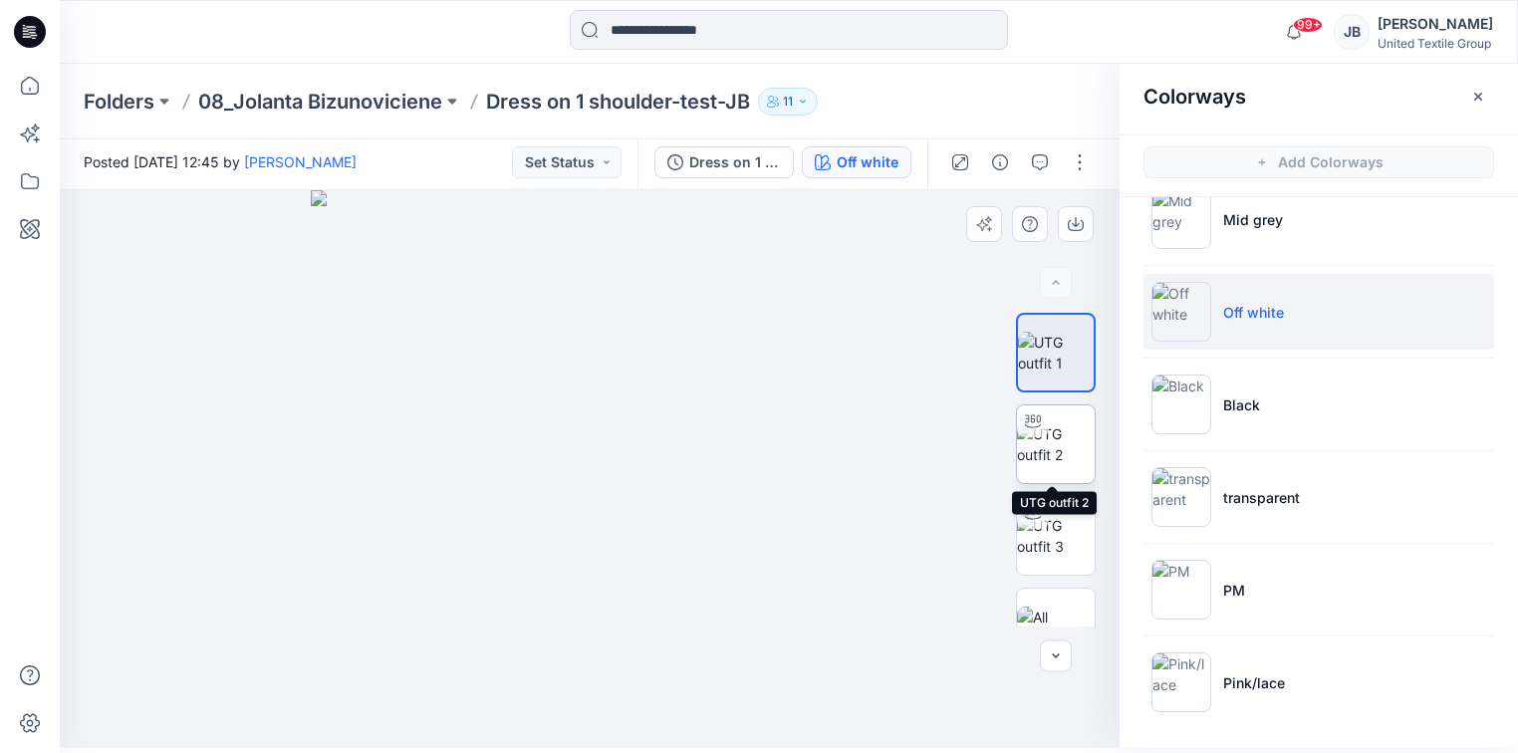
click at [1045, 441] on img at bounding box center [1056, 444] width 78 height 42
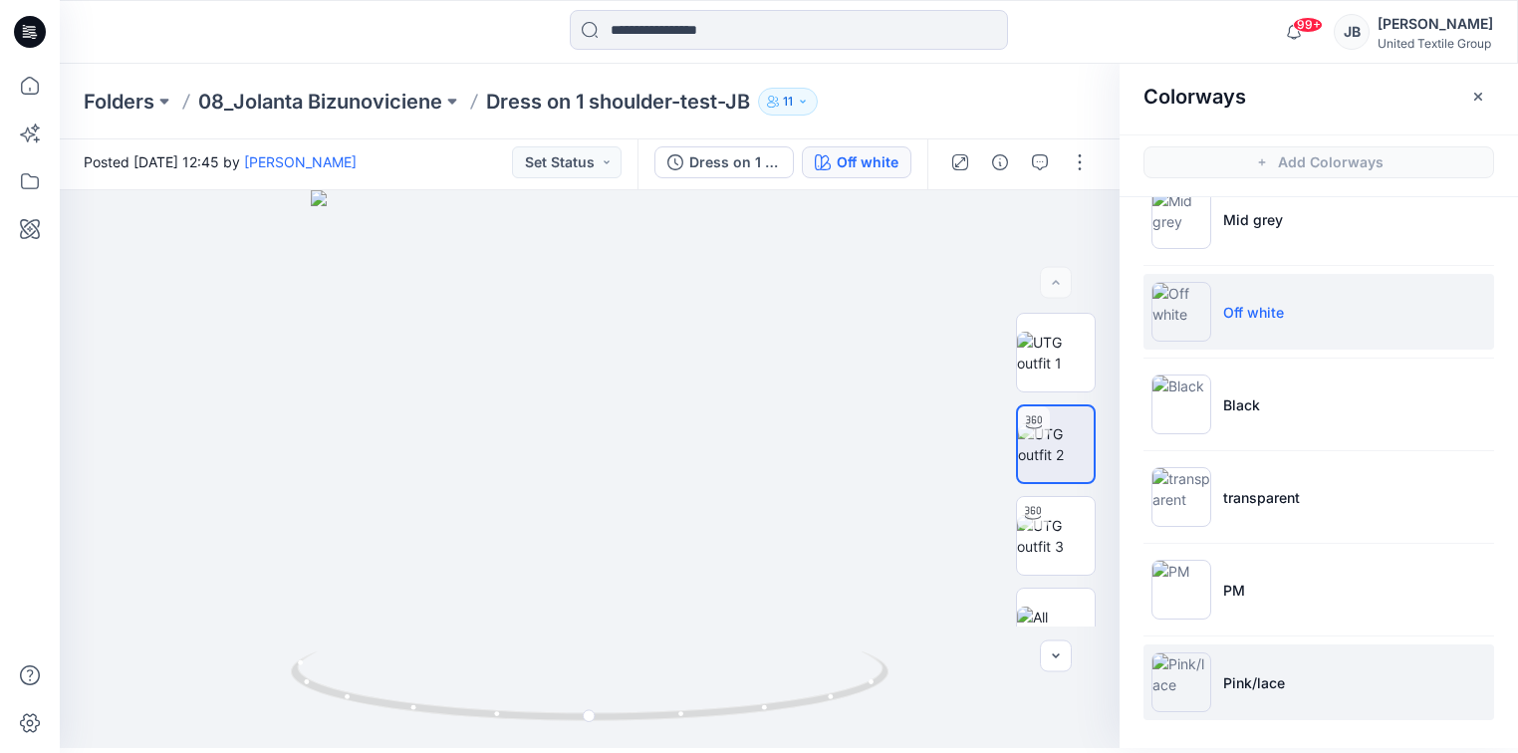
click at [1173, 681] on img at bounding box center [1182, 683] width 60 height 60
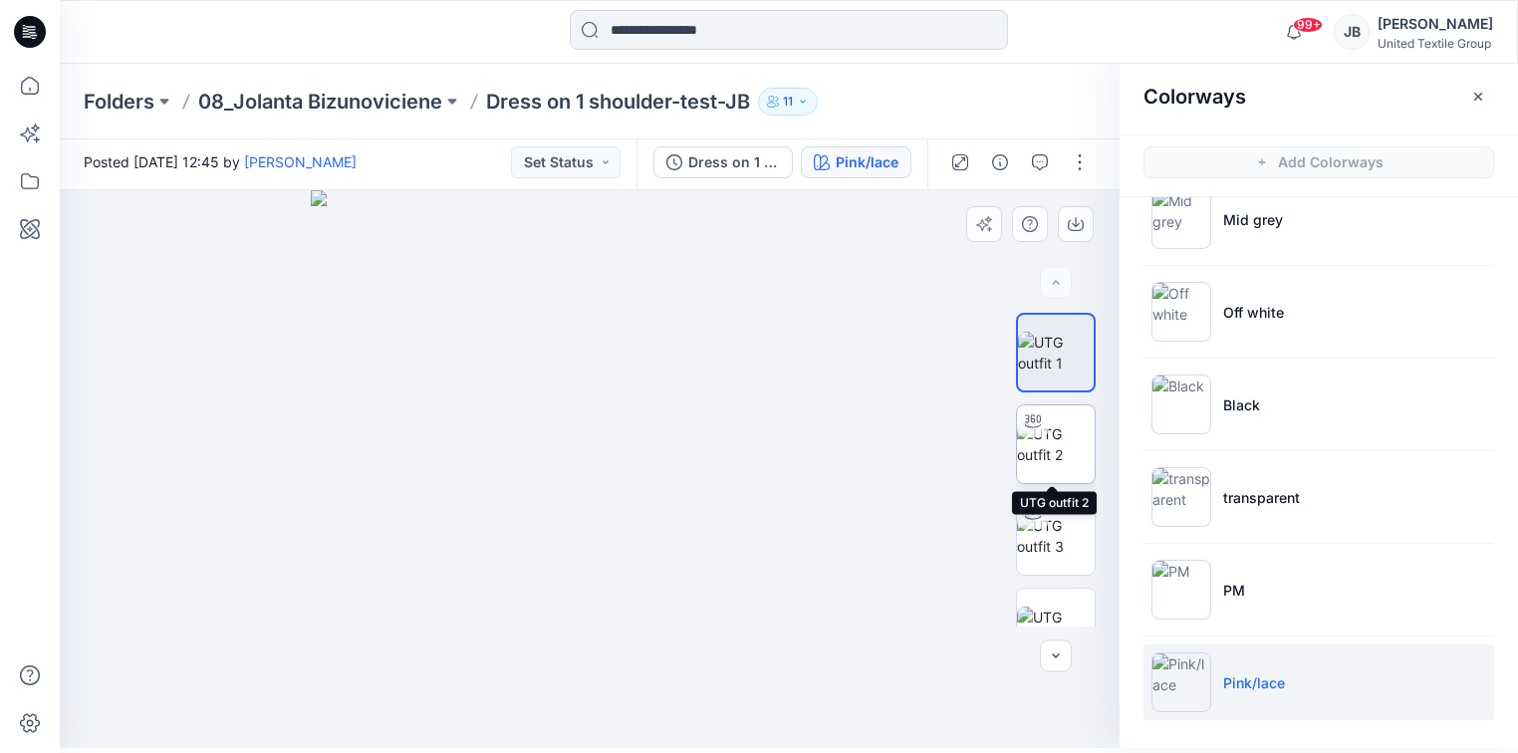
click at [1048, 429] on img at bounding box center [1056, 444] width 78 height 42
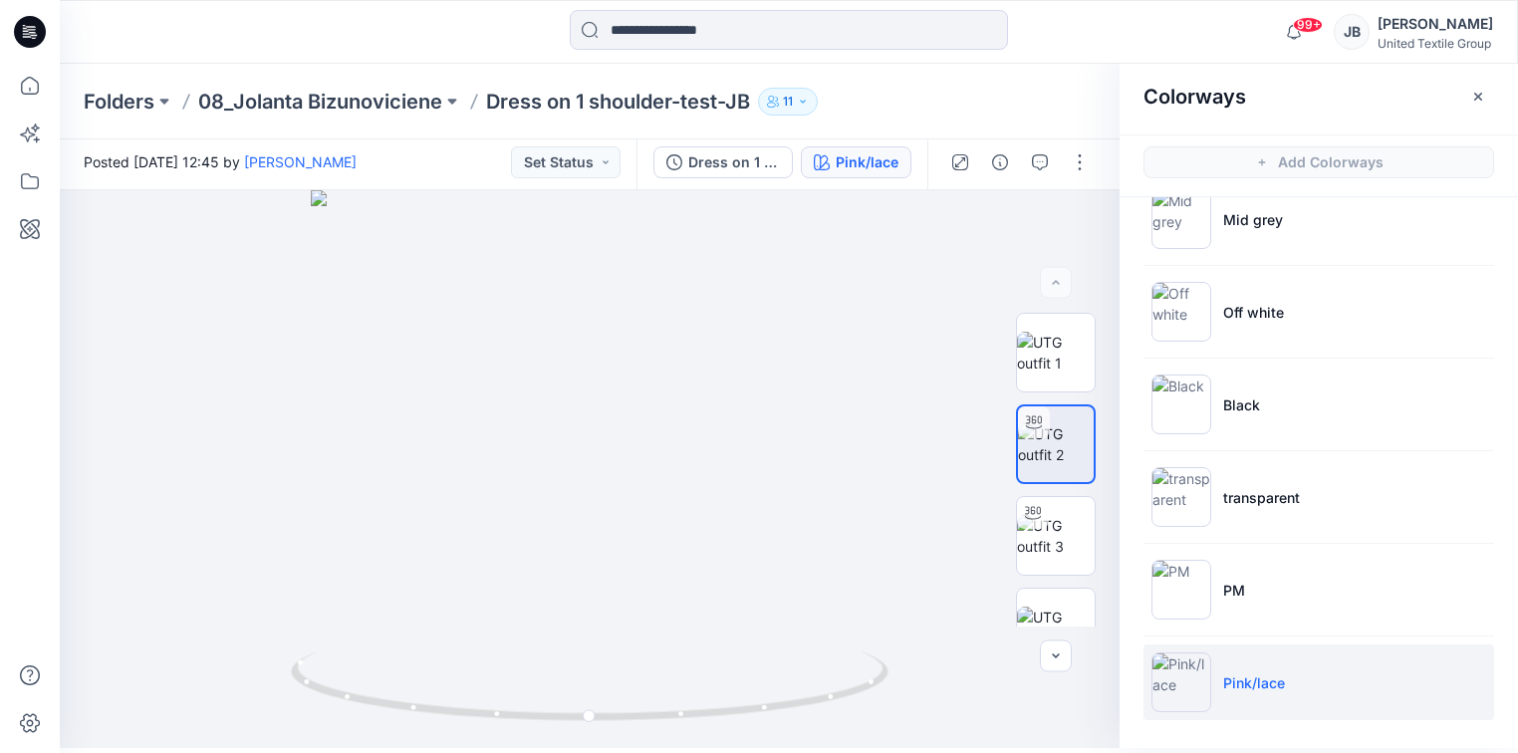
click at [26, 22] on icon at bounding box center [30, 32] width 32 height 32
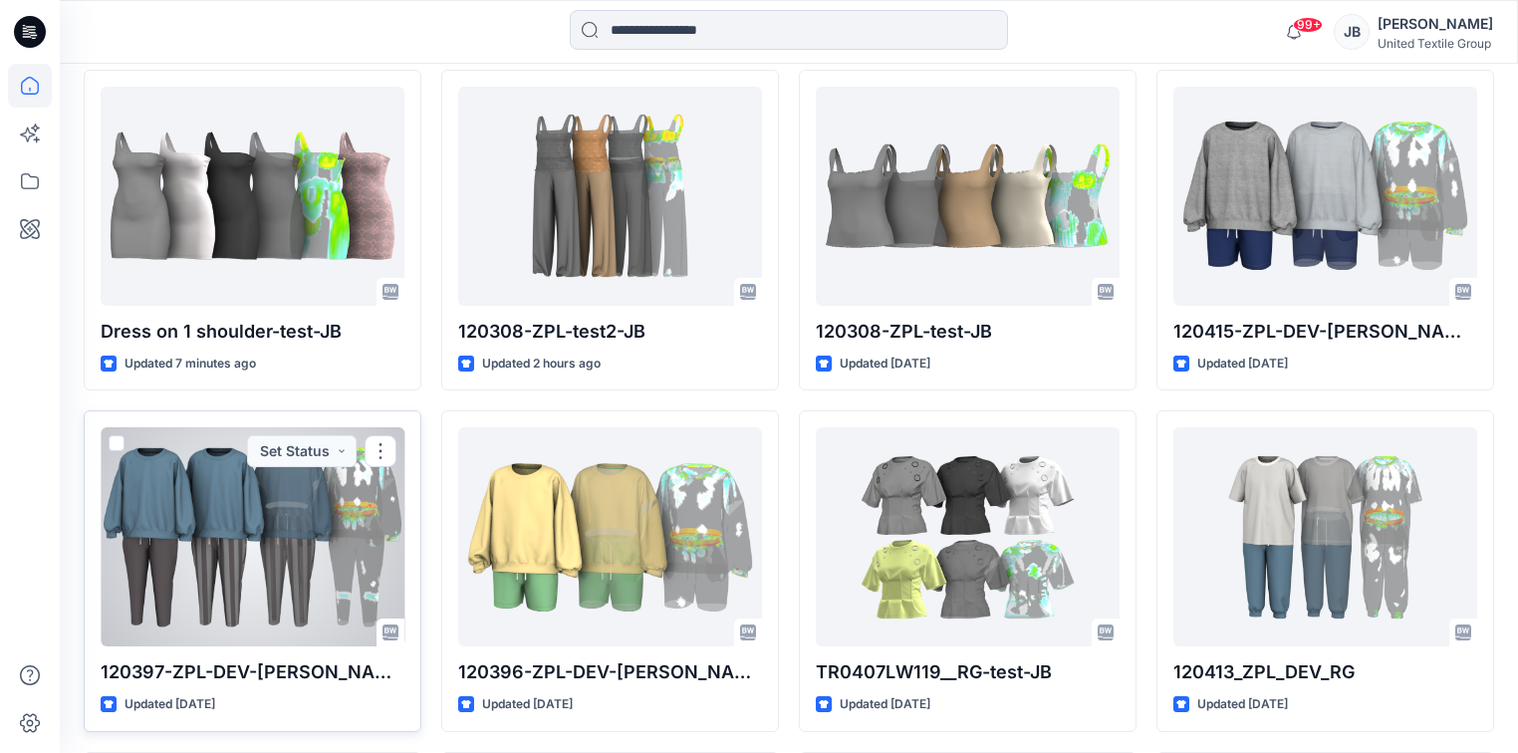
scroll to position [563, 0]
